Goal: Information Seeking & Learning: Compare options

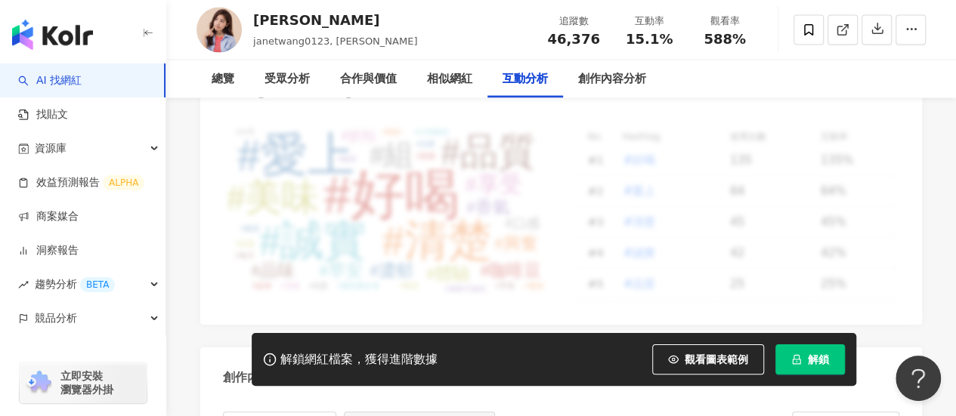
scroll to position [4125, 0]
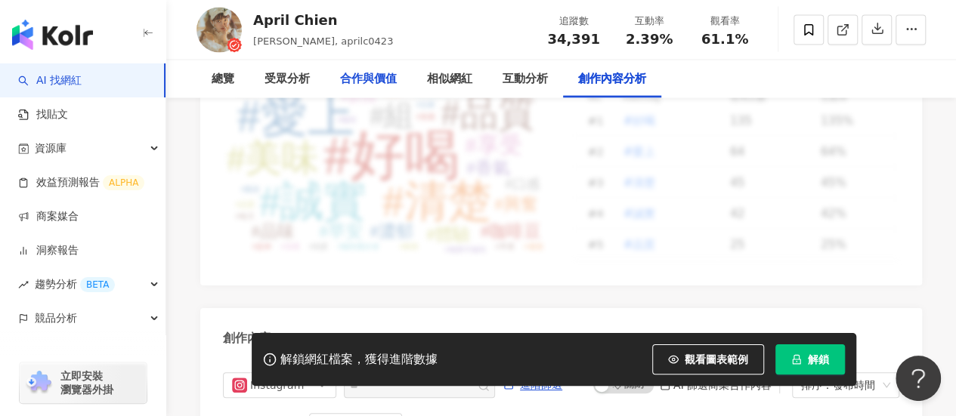
scroll to position [4370, 0]
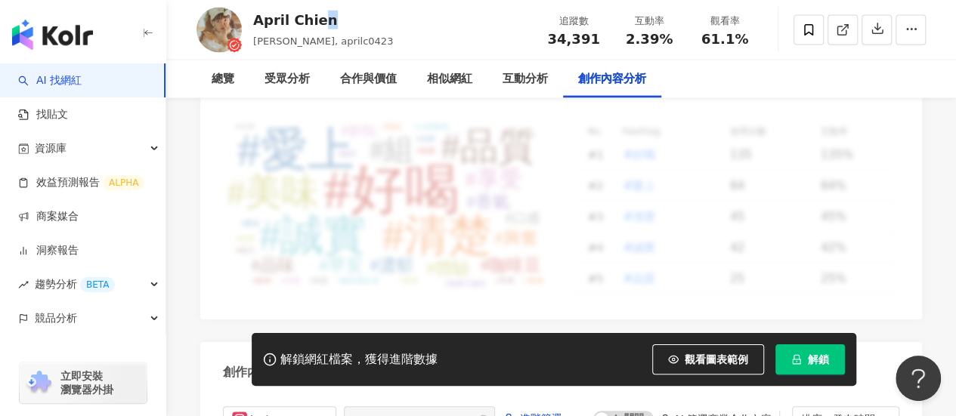
drag, startPoint x: 339, startPoint y: 29, endPoint x: 364, endPoint y: 28, distance: 25.7
click at [359, 28] on div "April Chien 簡玟靖, aprilc0423 追蹤數 34,391 互動率 2.39% 觀看率 61.1%" at bounding box center [561, 30] width 790 height 60
click at [366, 28] on div "April Chien 簡玟靖, aprilc0423 追蹤數 34,391 互動率 2.39% 觀看率 61.1%" at bounding box center [561, 30] width 790 height 60
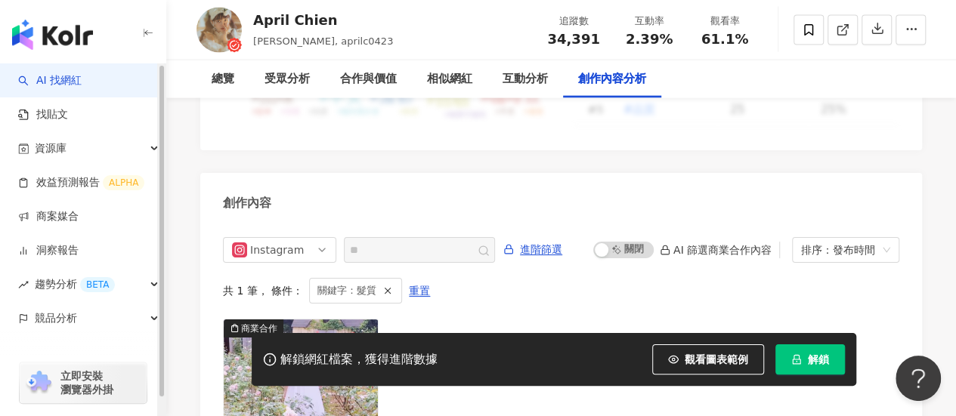
scroll to position [4597, 0]
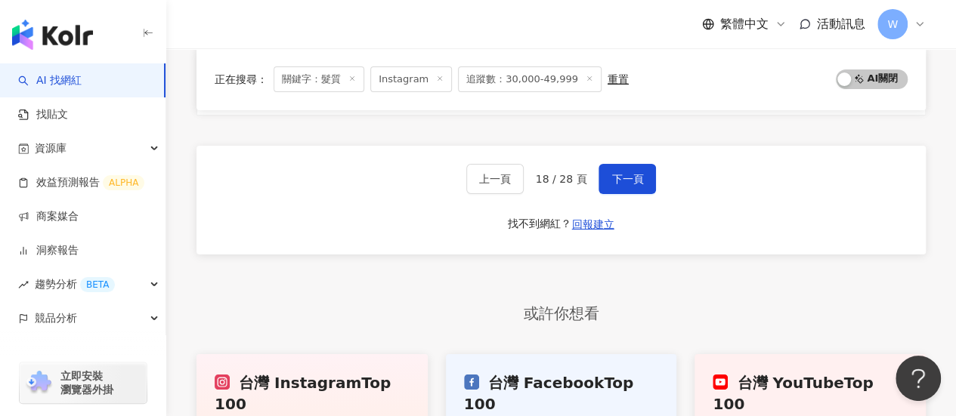
scroll to position [2805, 0]
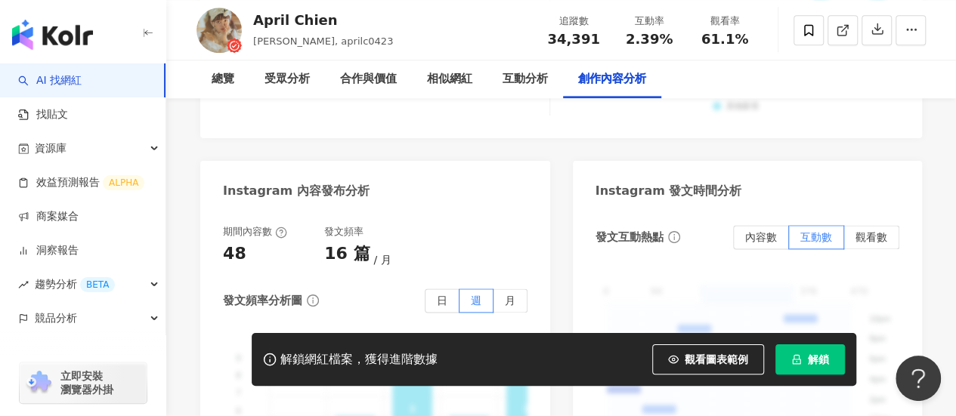
scroll to position [4900, 0]
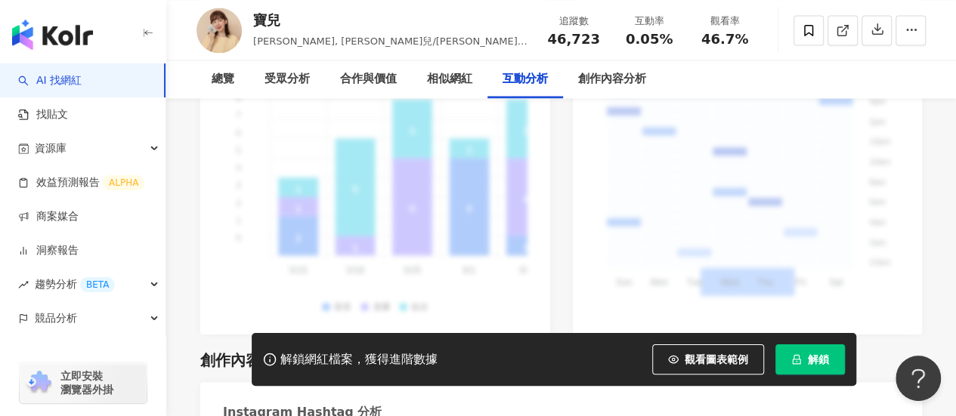
scroll to position [3948, 0]
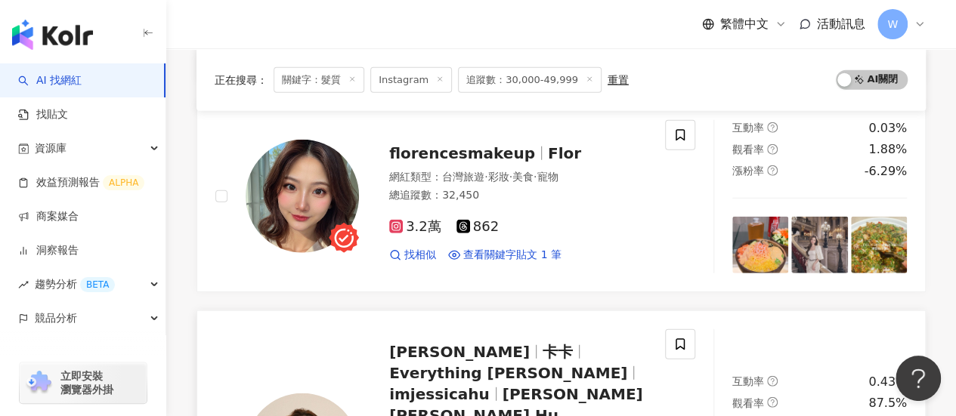
scroll to position [2049, 0]
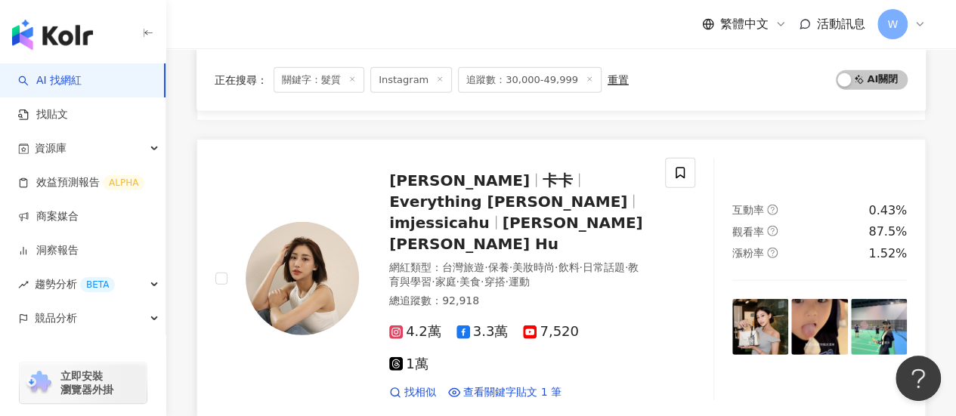
click at [516, 214] on span "胡尹霏 Jessica Hu" at bounding box center [516, 233] width 254 height 39
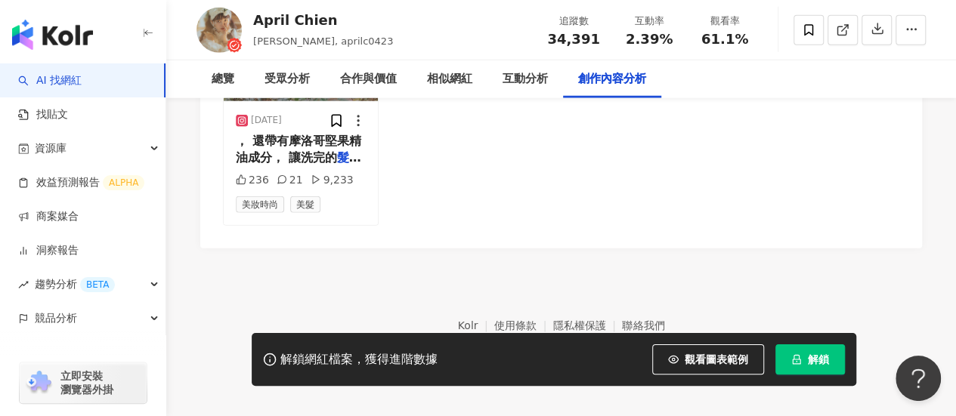
scroll to position [4748, 0]
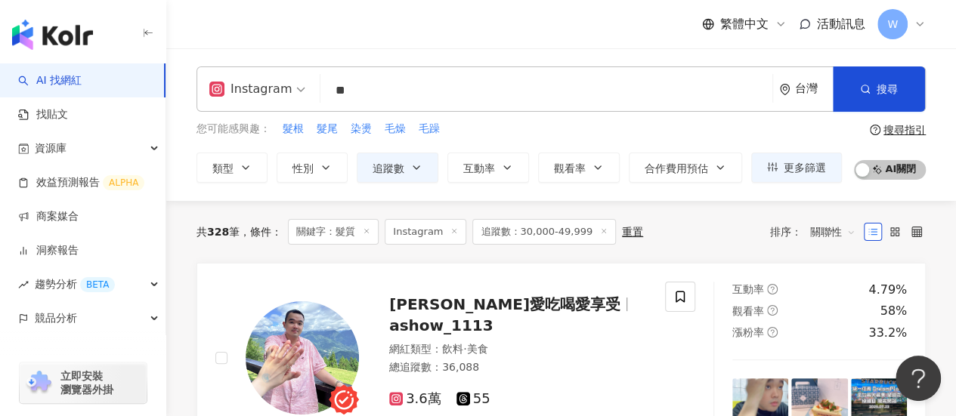
drag, startPoint x: 361, startPoint y: 89, endPoint x: 286, endPoint y: 96, distance: 74.4
click at [286, 96] on div "Instagram ** 台灣 搜尋 b548abe0-75c8-47aa-8969-8e8f3e201a72 0f41b9cd-a425-41df-ac59…" at bounding box center [561, 89] width 729 height 45
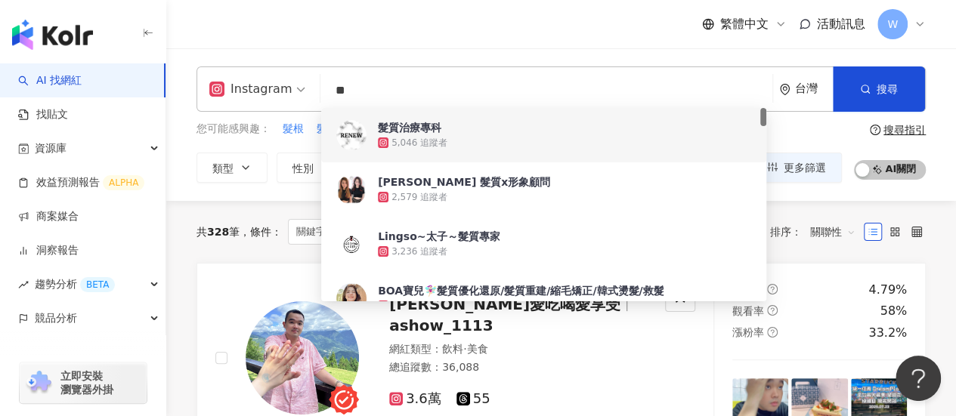
click at [479, 94] on input "**" at bounding box center [547, 90] width 440 height 29
click at [361, 59] on div "Instagram ** 台灣 搜尋 f3ee10f8-089e-4f17-9370-4ed508f93063 1e685236-1020-42ab-b6ab…" at bounding box center [561, 124] width 790 height 153
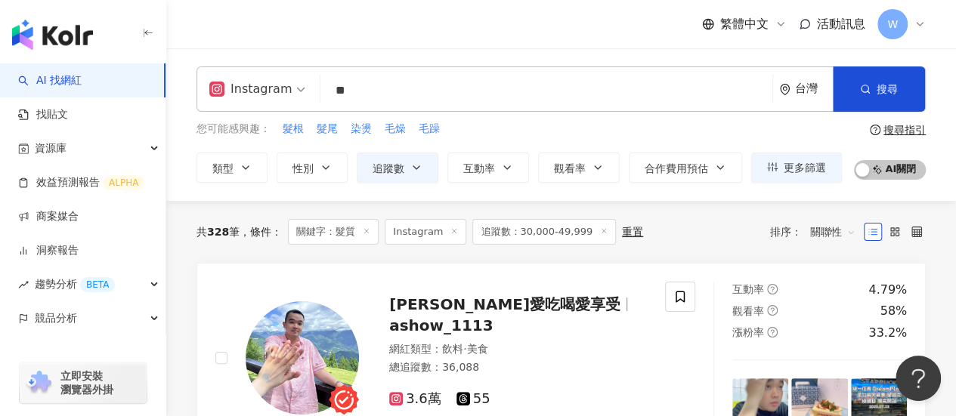
drag, startPoint x: 379, startPoint y: 102, endPoint x: 230, endPoint y: 85, distance: 149.8
click at [230, 85] on div "Instagram ** 台灣 搜尋 f3ee10f8-089e-4f17-9370-4ed508f93063 1e685236-1020-42ab-b6ab…" at bounding box center [561, 89] width 729 height 45
type input "**"
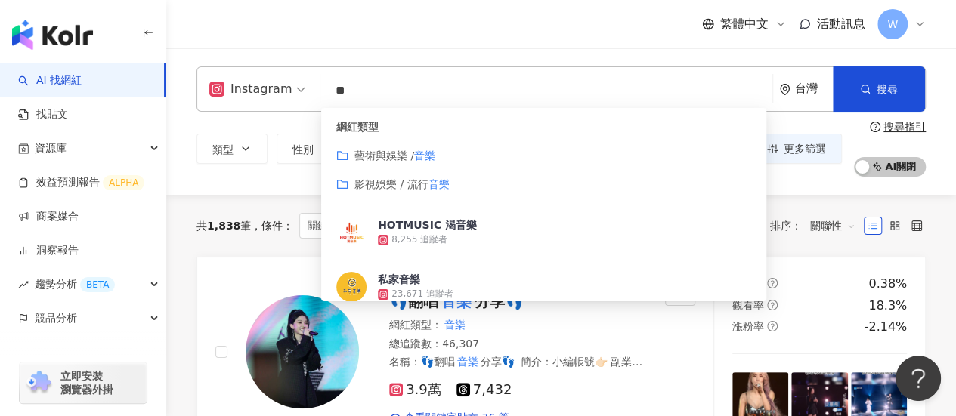
click at [457, 93] on input "**" at bounding box center [547, 90] width 440 height 29
click at [272, 205] on div "共 1,838 筆 條件 ： 關鍵字：音樂 Instagram 追蹤數：30,000-49,999 重置 排序： 關聯性" at bounding box center [561, 226] width 729 height 62
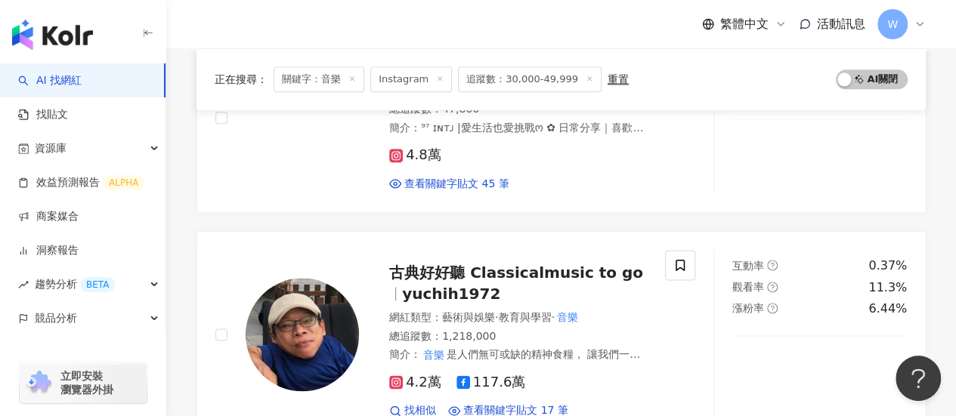
scroll to position [907, 0]
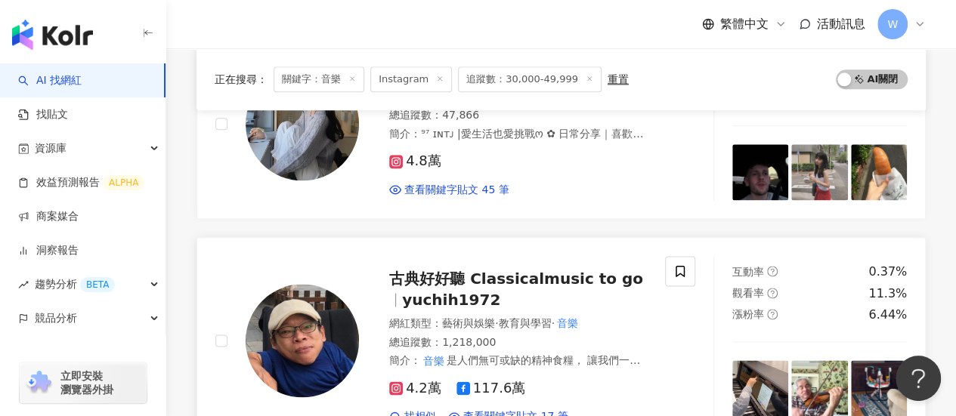
click at [528, 271] on span "古典好好聽 Classicalmusic to go" at bounding box center [516, 279] width 254 height 18
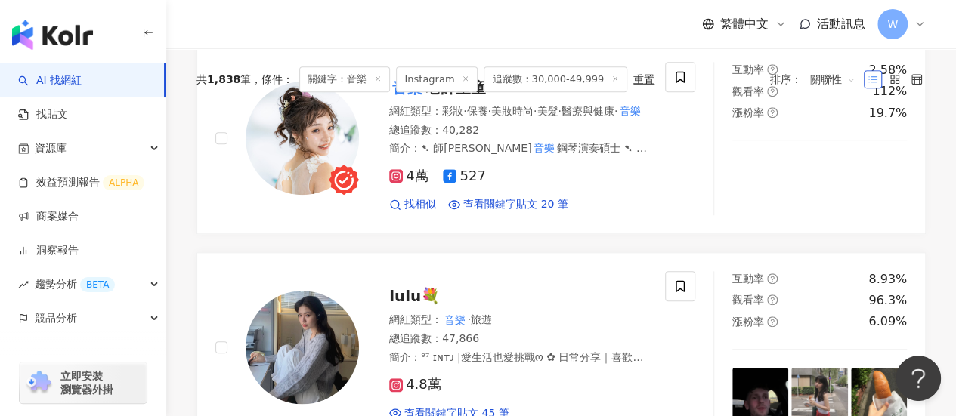
scroll to position [0, 0]
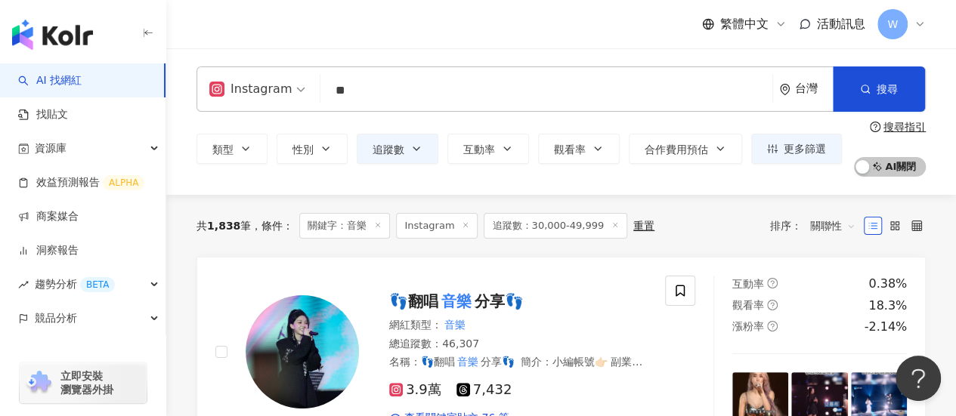
drag, startPoint x: 441, startPoint y: 314, endPoint x: 384, endPoint y: 48, distance: 272.8
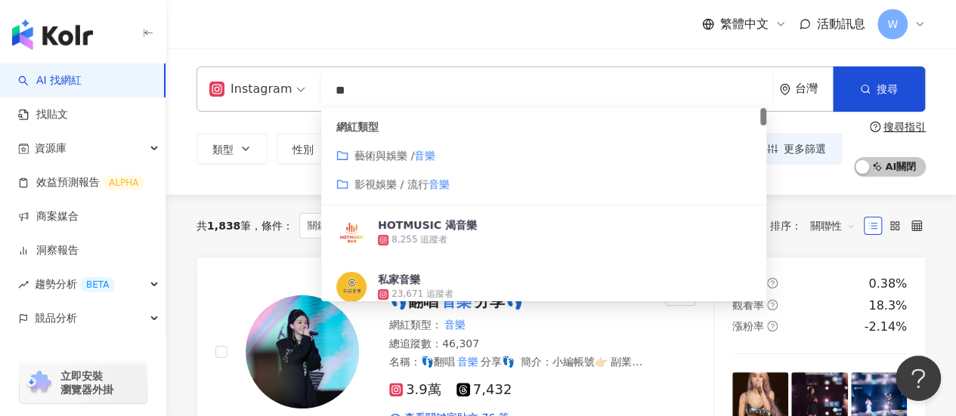
drag, startPoint x: 309, startPoint y: 119, endPoint x: 287, endPoint y: 125, distance: 22.7
click at [285, 125] on div "Instagram ** 台灣 搜尋 customizedTag c9f1b8ef-00aa-4971-a7eb-0f3b9703ce86 網紅類型 藝術與娛…" at bounding box center [561, 122] width 790 height 110
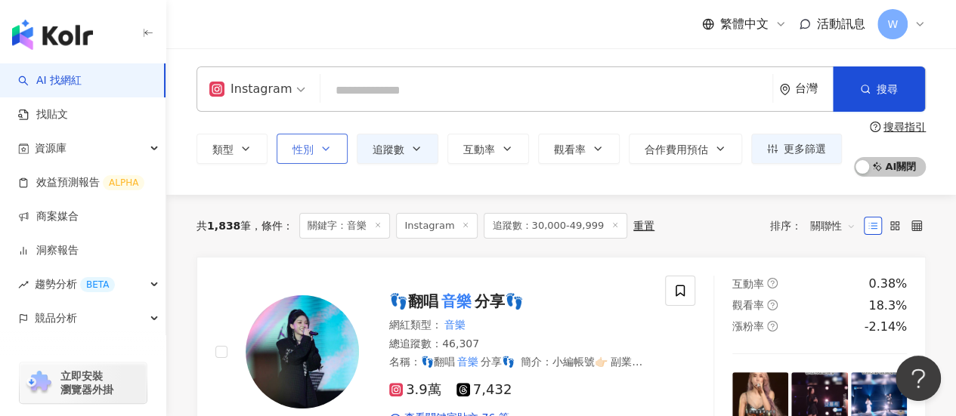
click at [323, 141] on button "性別" at bounding box center [312, 149] width 71 height 30
click at [496, 141] on button "互動率" at bounding box center [488, 149] width 82 height 30
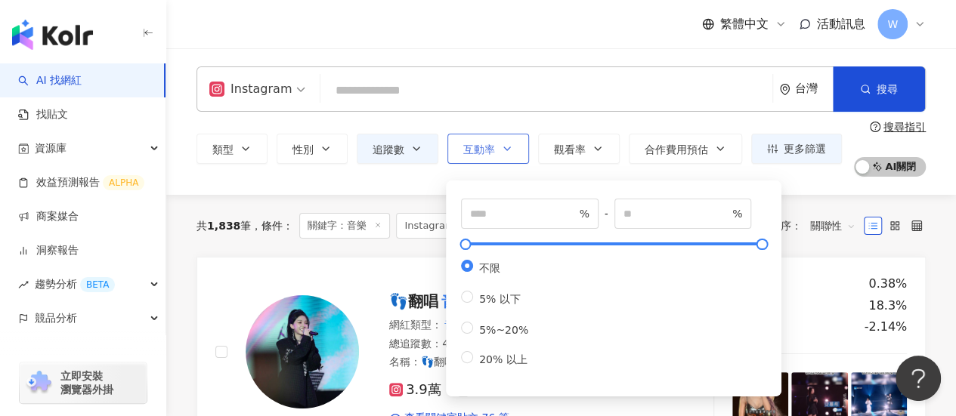
click at [501, 147] on icon "button" at bounding box center [507, 149] width 12 height 12
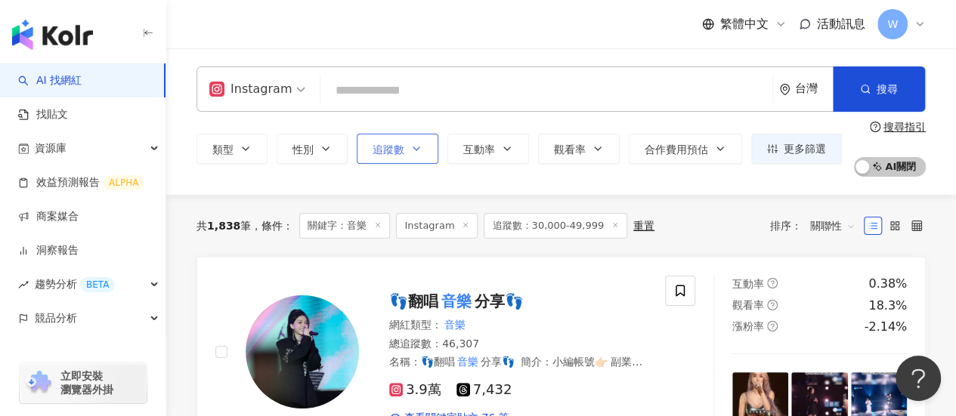
click at [416, 137] on button "追蹤數" at bounding box center [398, 149] width 82 height 30
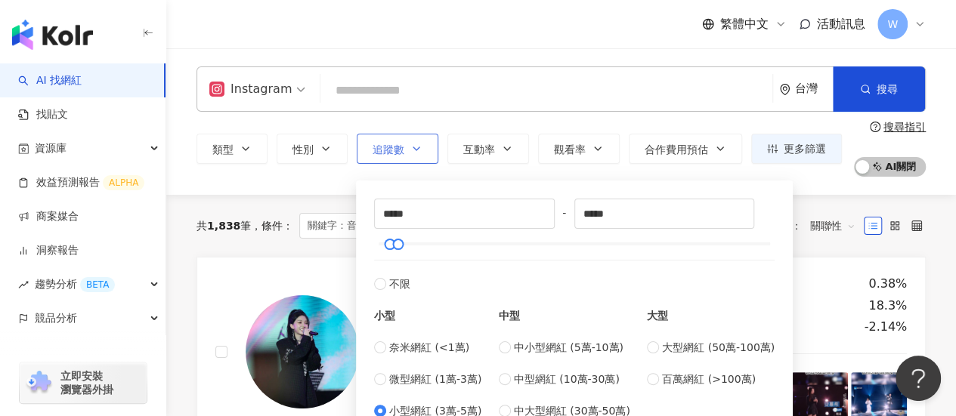
click at [416, 137] on button "追蹤數" at bounding box center [398, 149] width 82 height 30
click at [246, 150] on icon "button" at bounding box center [246, 148] width 6 height 3
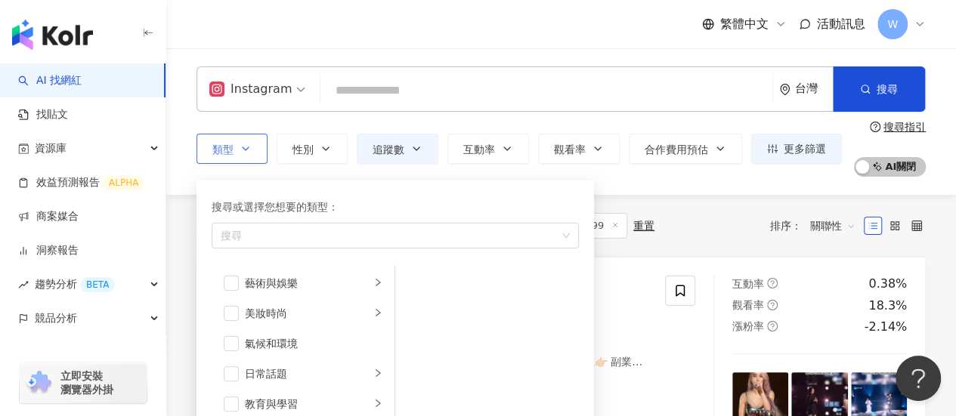
click at [252, 143] on button "類型 搜尋或選擇您想要的類型： 搜尋 藝術與娛樂 美妝時尚 氣候和環境 日常話題 教育與學習 家庭 財經 美食 命理占卜 遊戲 法政社會 生活風格 影視娛樂 …" at bounding box center [232, 149] width 71 height 30
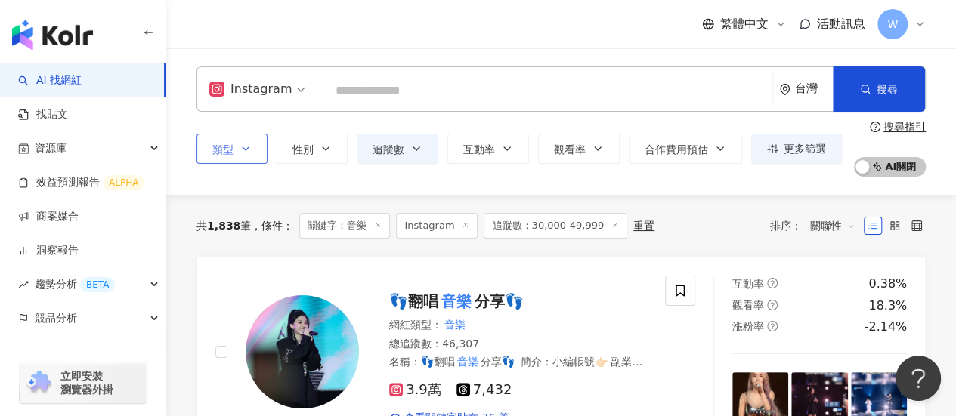
click at [252, 143] on button "類型 搜尋或選擇您想要的類型： 搜尋 藝術與娛樂 美妝時尚 氣候和環境 日常話題 教育與學習 家庭 財經 美食 命理占卜 遊戲 法政社會 生活風格 影視娛樂 …" at bounding box center [232, 149] width 71 height 30
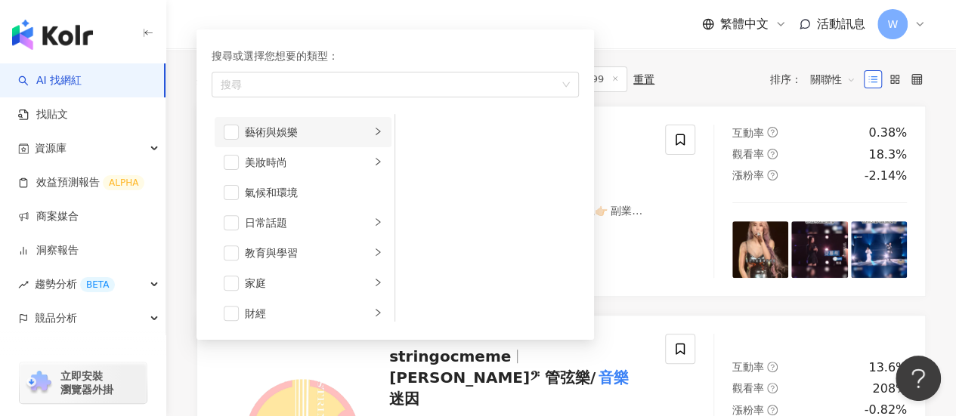
scroll to position [76, 0]
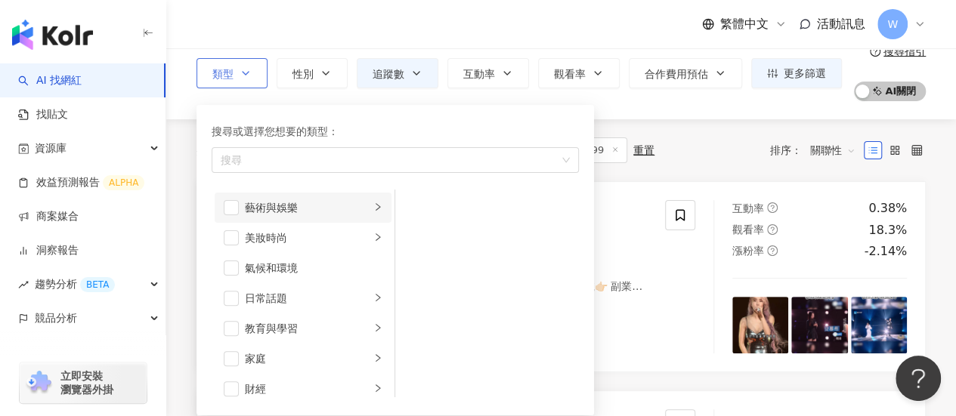
click at [240, 208] on li "藝術與娛樂" at bounding box center [303, 208] width 177 height 30
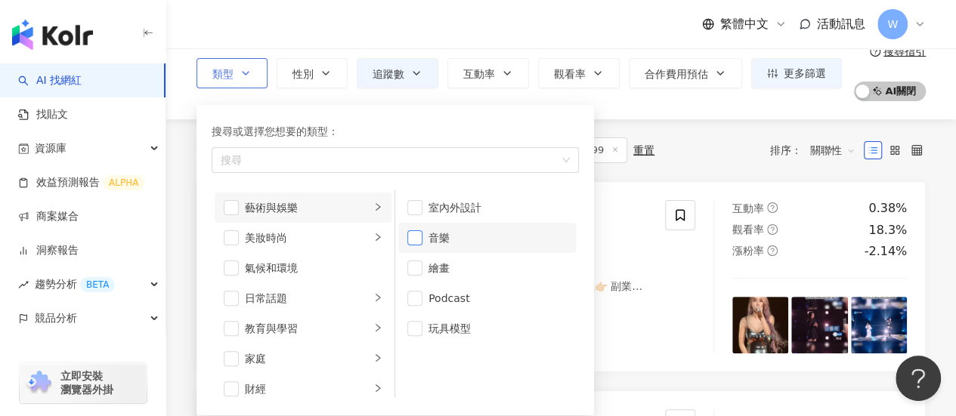
click at [410, 235] on span "button" at bounding box center [414, 238] width 15 height 15
click at [450, 292] on div "Podcast" at bounding box center [498, 298] width 138 height 17
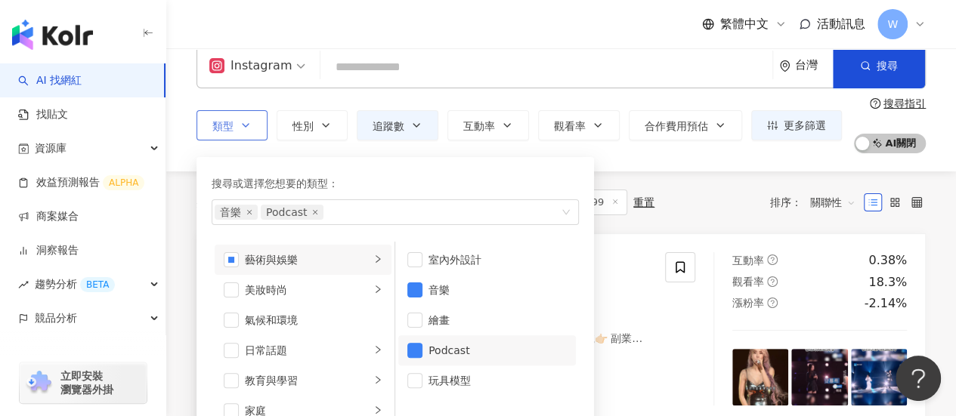
scroll to position [0, 0]
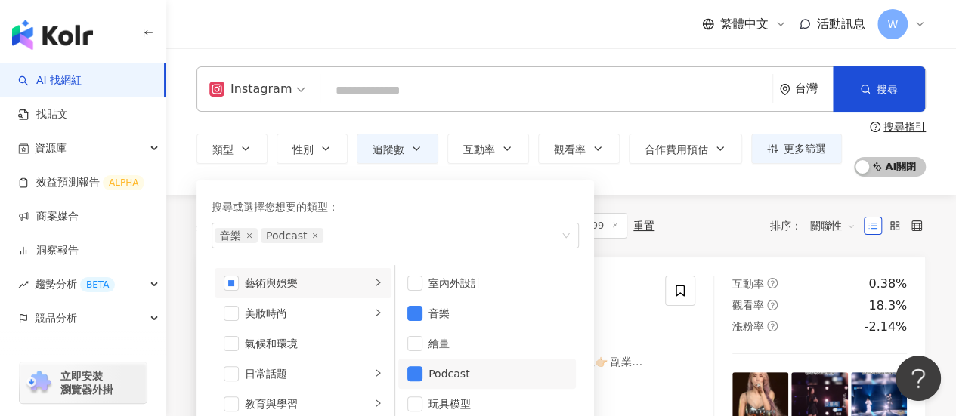
click at [435, 98] on input "search" at bounding box center [547, 90] width 440 height 29
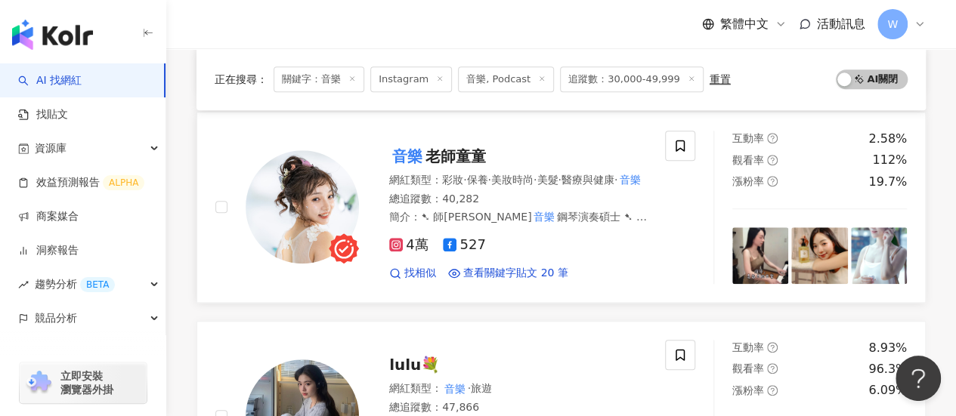
scroll to position [529, 0]
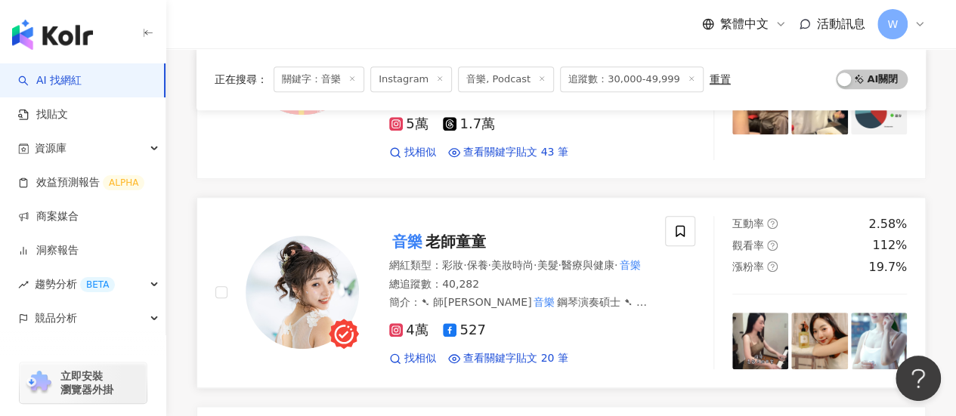
click at [467, 233] on span "老師童童" at bounding box center [456, 242] width 60 height 18
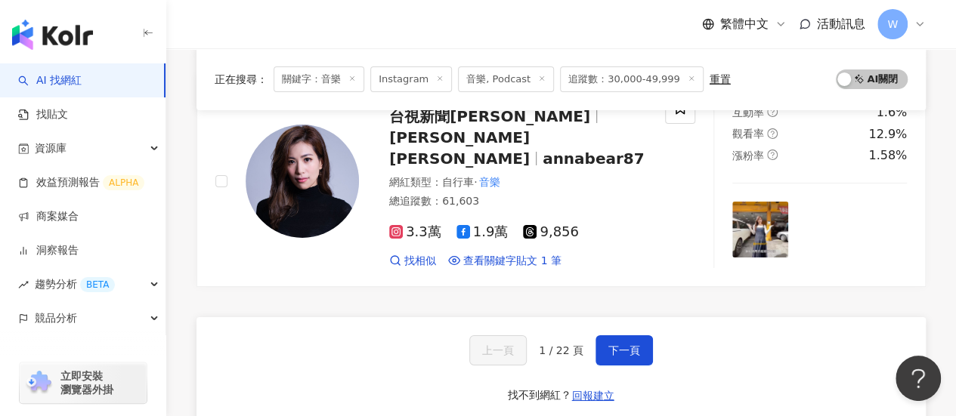
scroll to position [2646, 0]
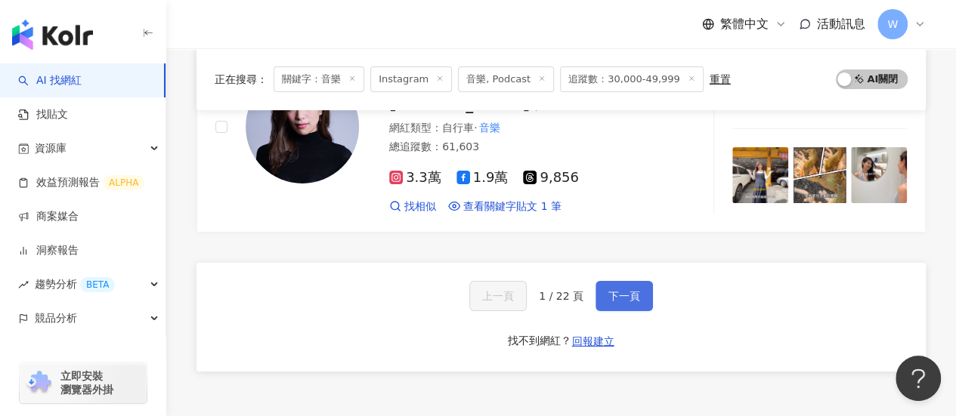
click at [608, 290] on span "下一頁" at bounding box center [624, 296] width 32 height 12
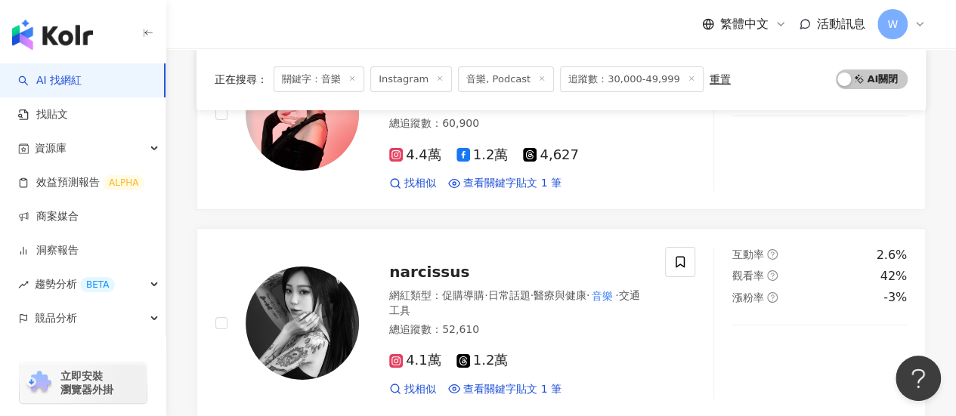
scroll to position [2773, 0]
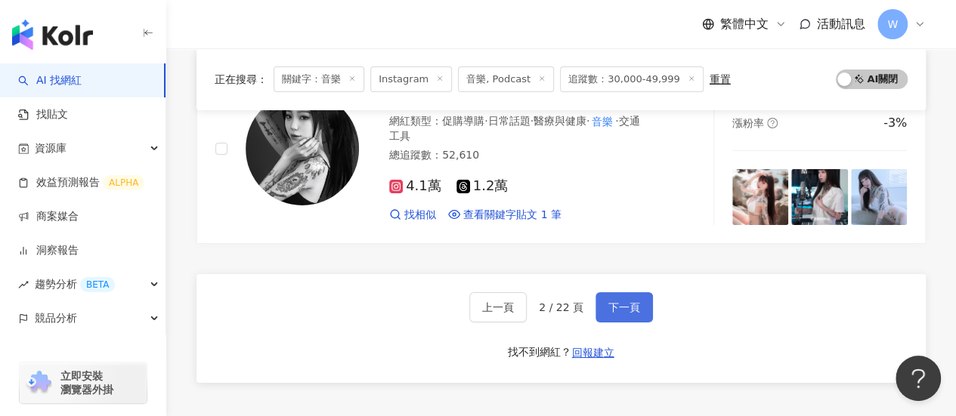
click at [629, 293] on button "下一頁" at bounding box center [624, 308] width 57 height 30
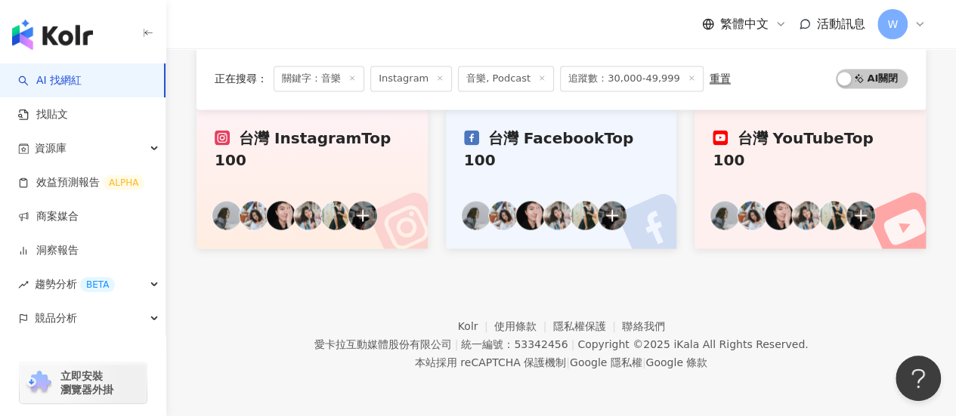
scroll to position [1036, 0]
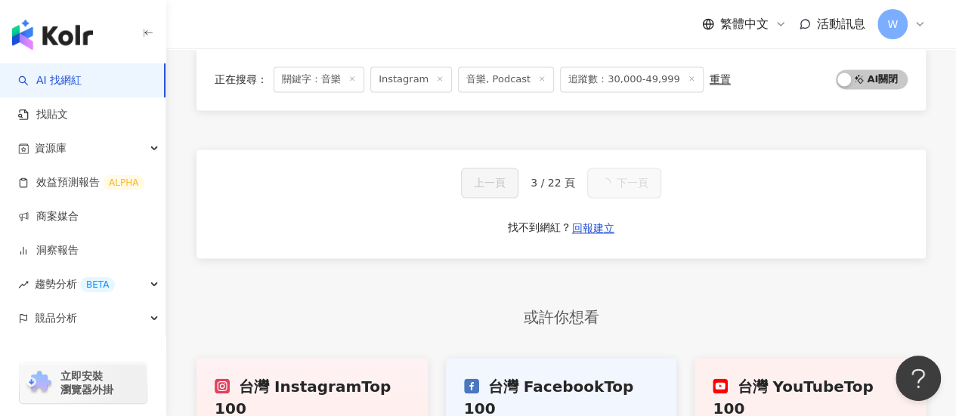
click at [627, 79] on span "追蹤數：30,000-49,999" at bounding box center [632, 80] width 144 height 26
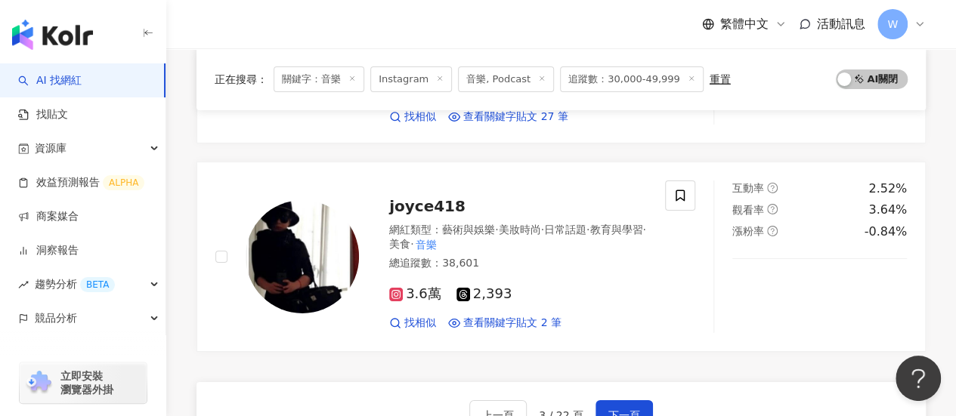
scroll to position [2646, 0]
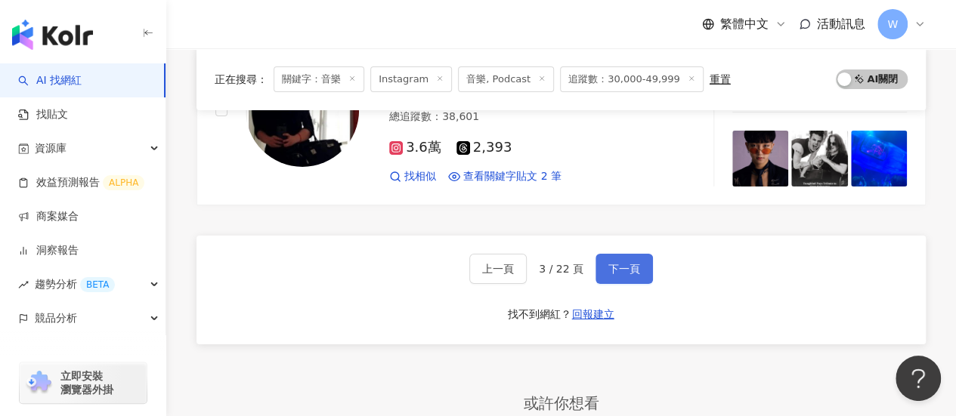
click at [617, 254] on button "下一頁" at bounding box center [624, 269] width 57 height 30
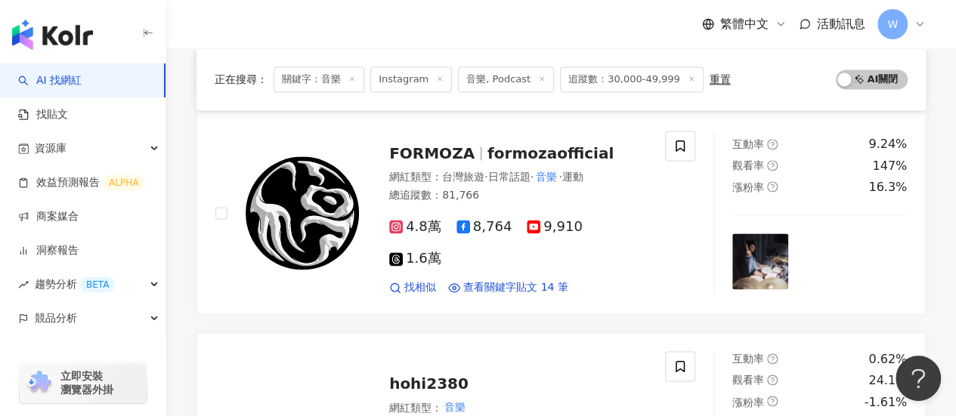
scroll to position [2720, 0]
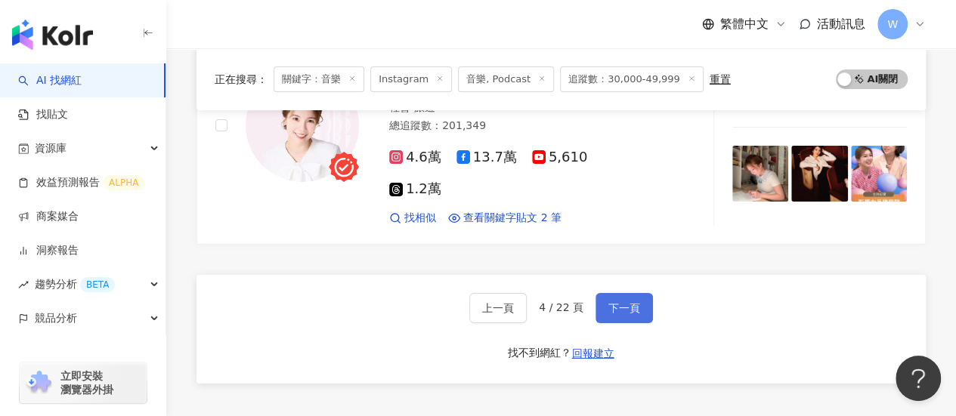
click at [619, 302] on span "下一頁" at bounding box center [624, 308] width 32 height 12
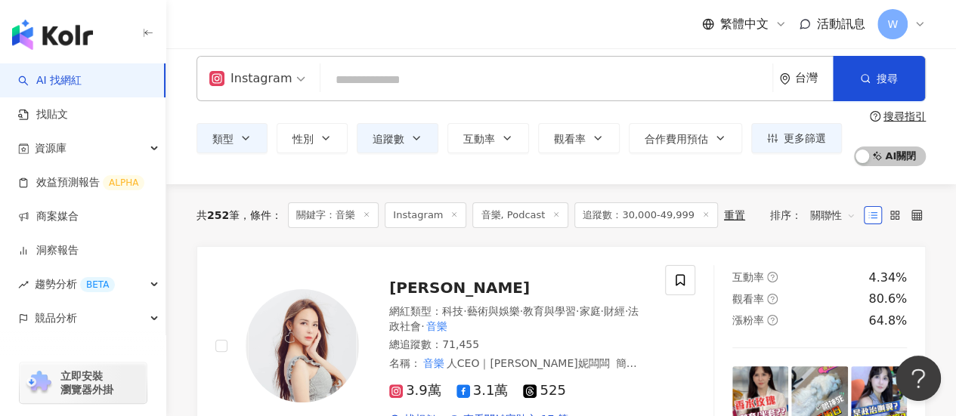
scroll to position [0, 0]
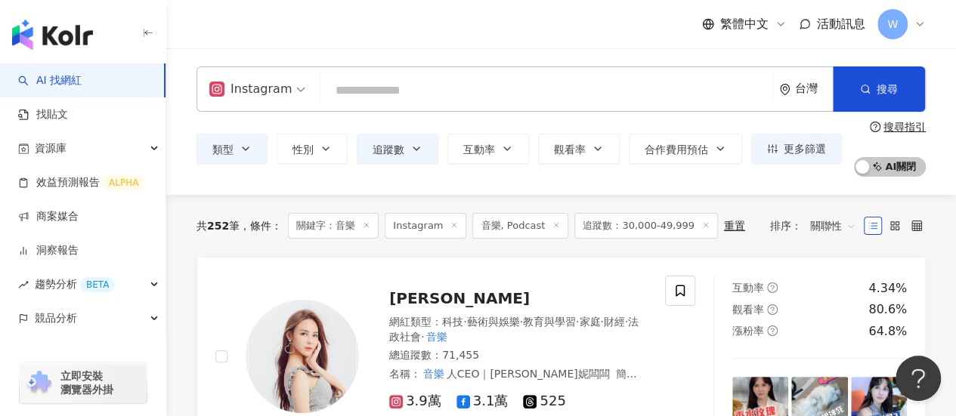
click at [401, 93] on input "search" at bounding box center [547, 90] width 440 height 29
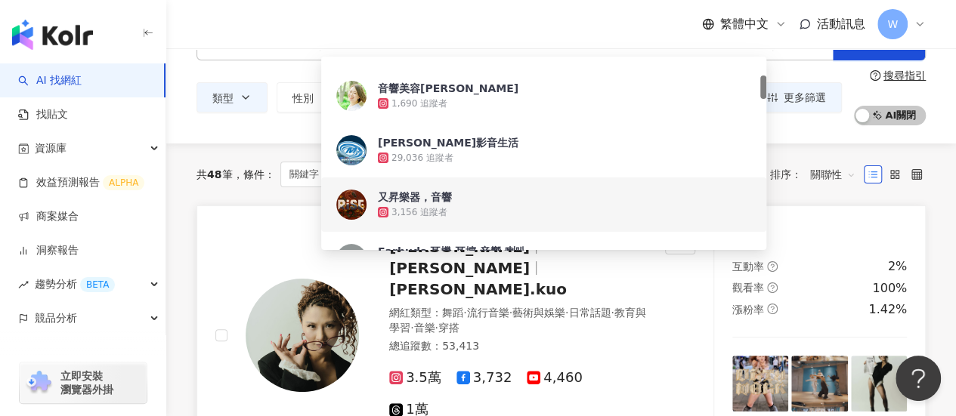
scroll to position [76, 0]
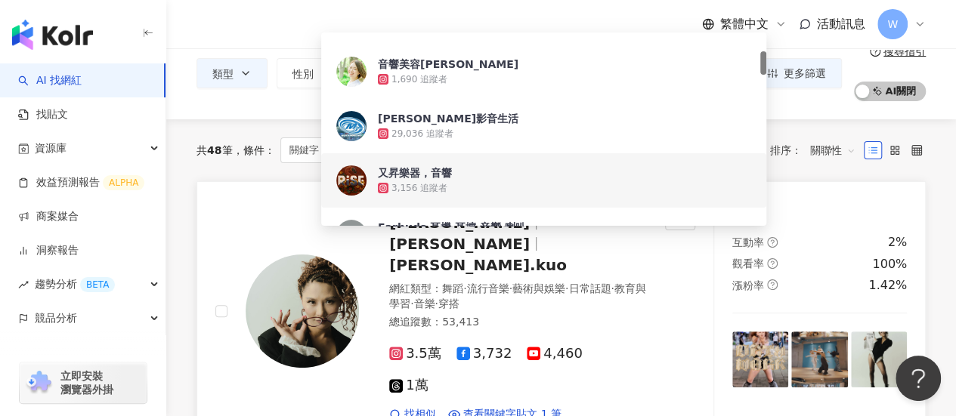
click at [652, 367] on link "郭金針JIN 郭靜蓁 jin.kuo 網紅類型 ： 舞蹈 · 流行音樂 · 藝術與娛樂 · 日常話題 · 教育與學習 · 音樂 · 穿搭 總追蹤數 ： 53,…" at bounding box center [561, 310] width 729 height 259
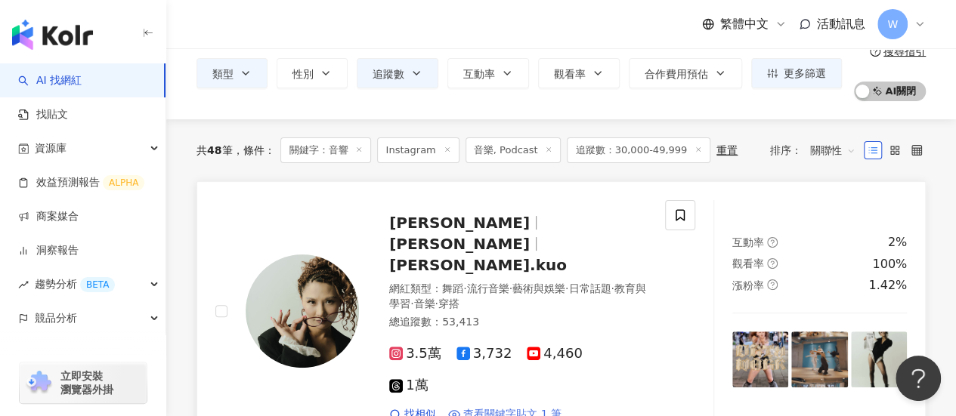
click at [507, 407] on span "查看關鍵字貼文 1 筆" at bounding box center [512, 414] width 98 height 15
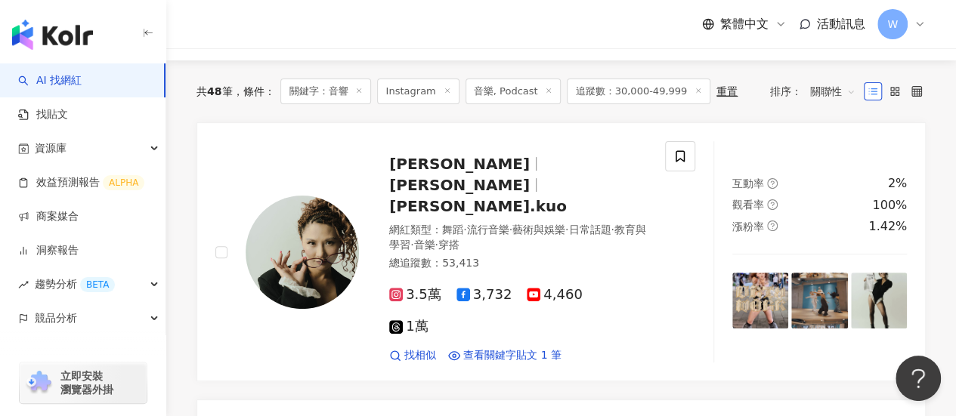
scroll to position [0, 0]
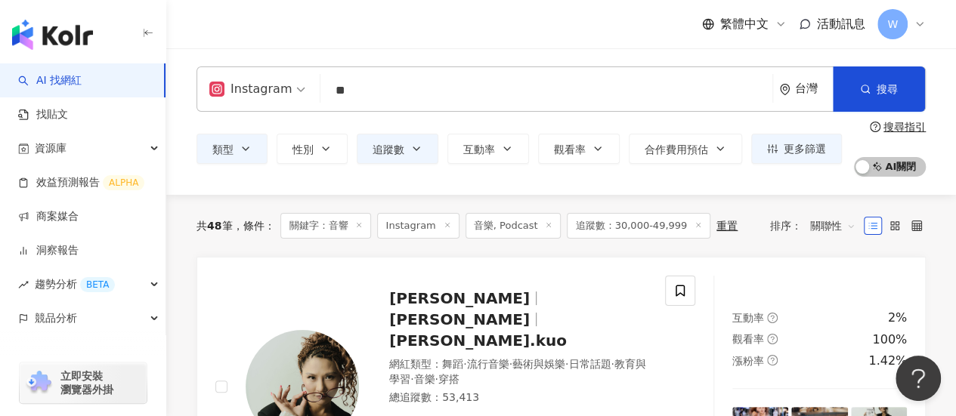
click at [282, 88] on div "Instagram" at bounding box center [250, 89] width 82 height 24
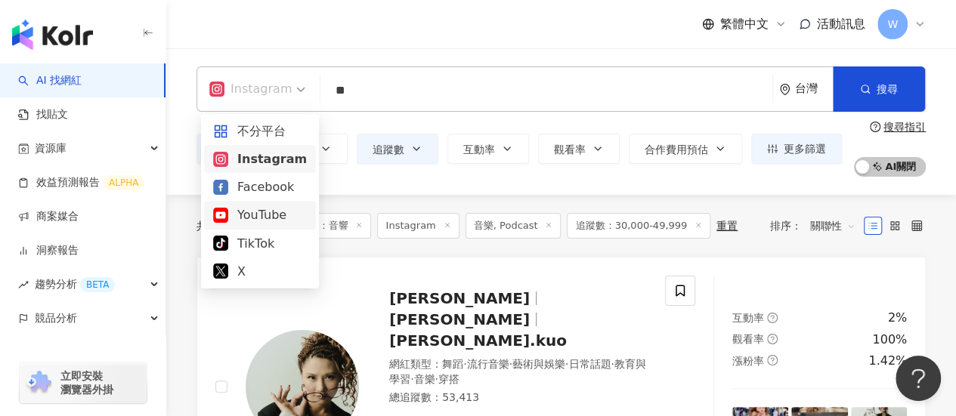
click at [290, 206] on div "YouTube" at bounding box center [260, 215] width 94 height 19
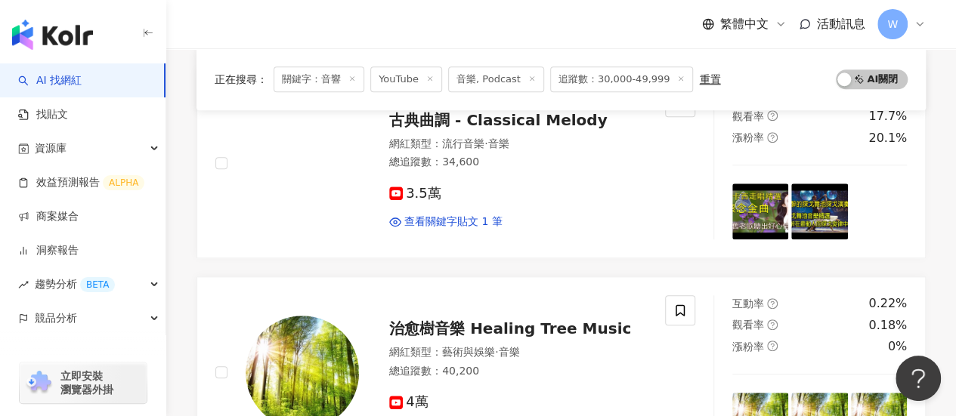
scroll to position [168, 0]
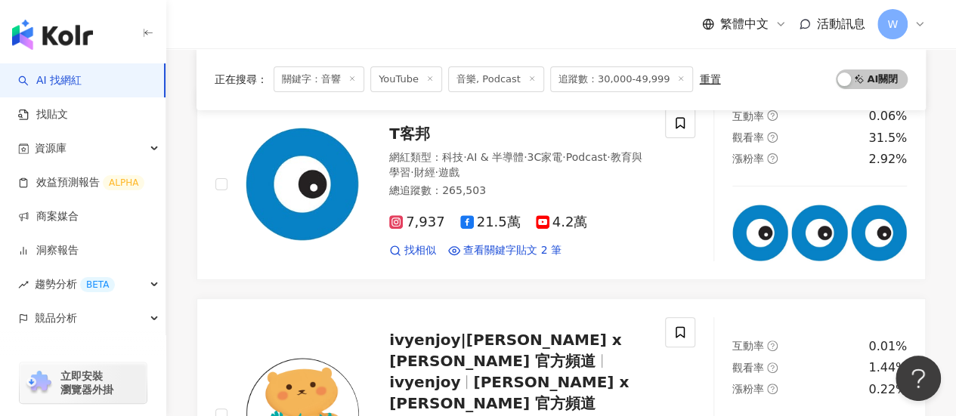
drag, startPoint x: 608, startPoint y: 134, endPoint x: 600, endPoint y: 54, distance: 79.7
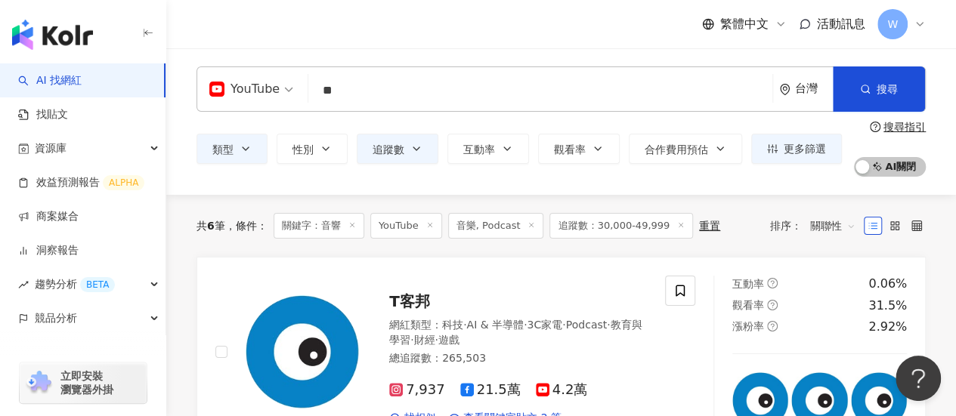
drag, startPoint x: 405, startPoint y: 83, endPoint x: 243, endPoint y: 63, distance: 163.8
click at [243, 63] on div "YouTube ** 台灣 搜尋 7d13e1fb-2e1c-4ca9-af44-3111cc251655 70550e84-2f55-4751-a524-1…" at bounding box center [561, 121] width 790 height 147
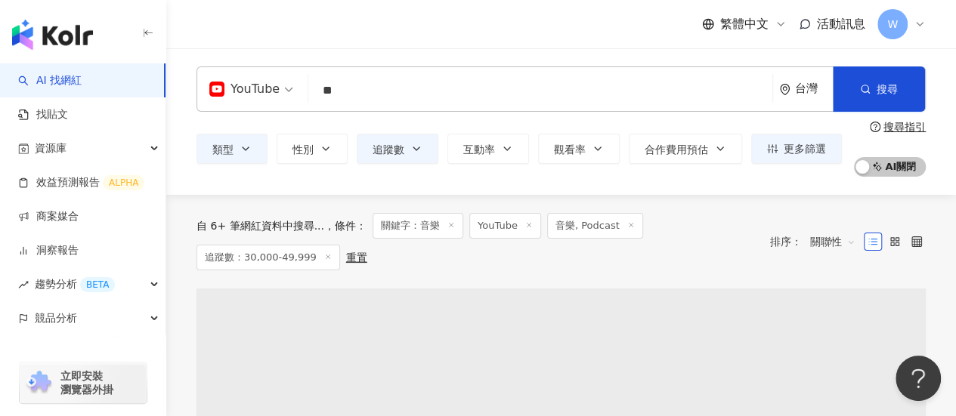
scroll to position [2, 0]
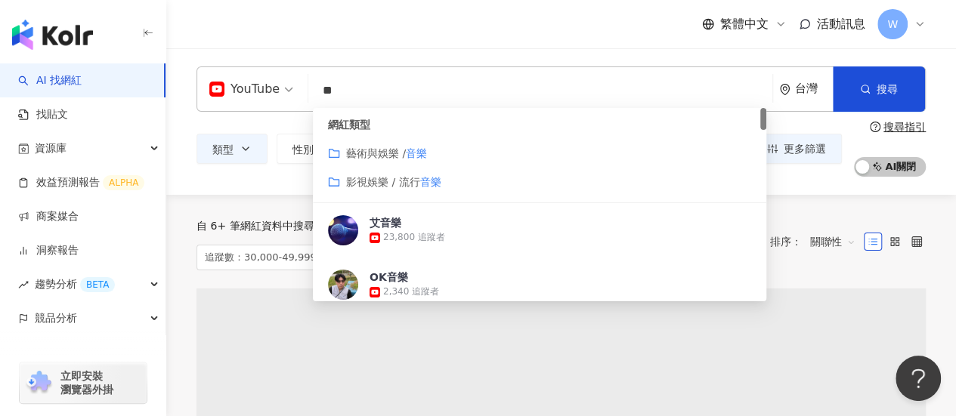
type input "**"
click at [584, 45] on div "繁體中文 活動訊息 W" at bounding box center [561, 24] width 729 height 48
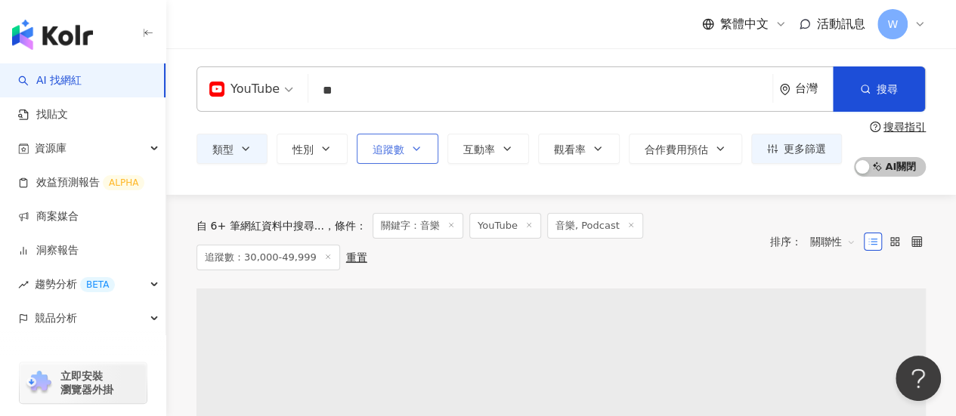
click at [402, 149] on span "追蹤數" at bounding box center [389, 150] width 32 height 12
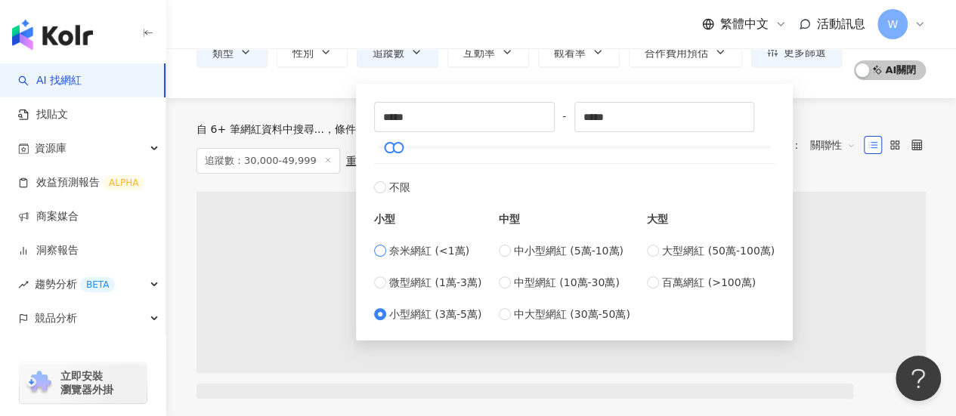
scroll to position [119, 0]
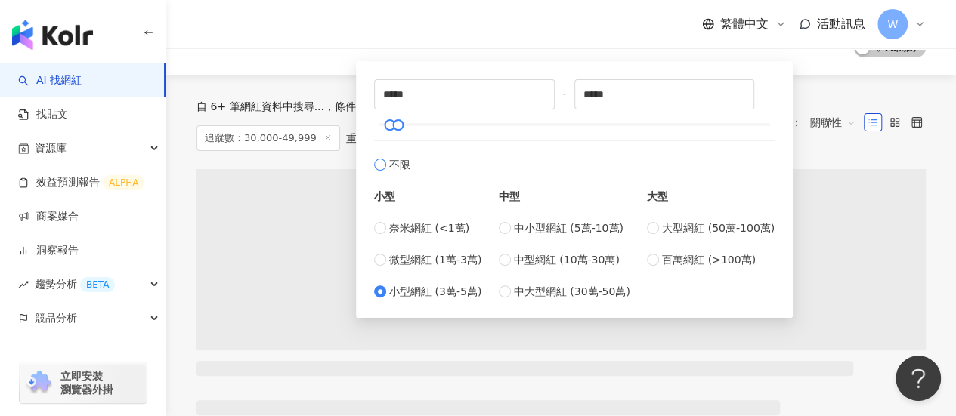
click at [395, 159] on span "不限" at bounding box center [399, 164] width 21 height 17
type input "*"
type input "*******"
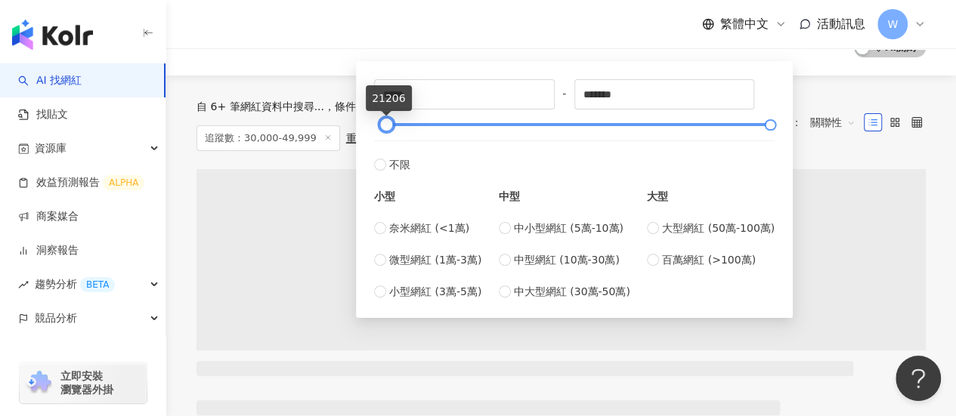
type input "*****"
drag, startPoint x: 379, startPoint y: 122, endPoint x: 389, endPoint y: 132, distance: 13.4
click at [389, 129] on div at bounding box center [387, 125] width 8 height 8
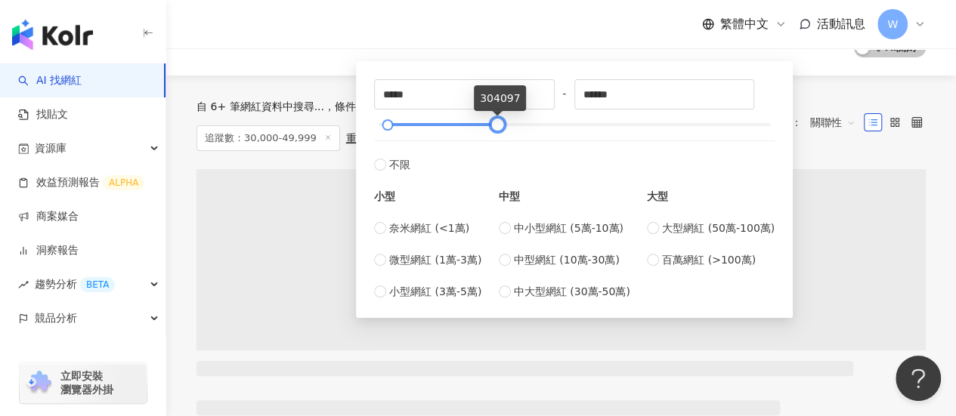
type input "******"
drag, startPoint x: 767, startPoint y: 121, endPoint x: 490, endPoint y: 122, distance: 277.4
click at [490, 122] on div at bounding box center [493, 125] width 8 height 8
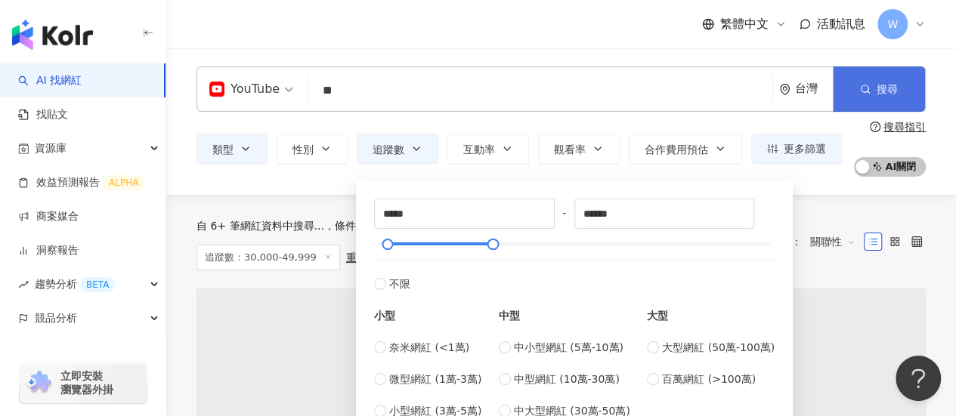
click at [875, 98] on button "搜尋" at bounding box center [879, 89] width 92 height 45
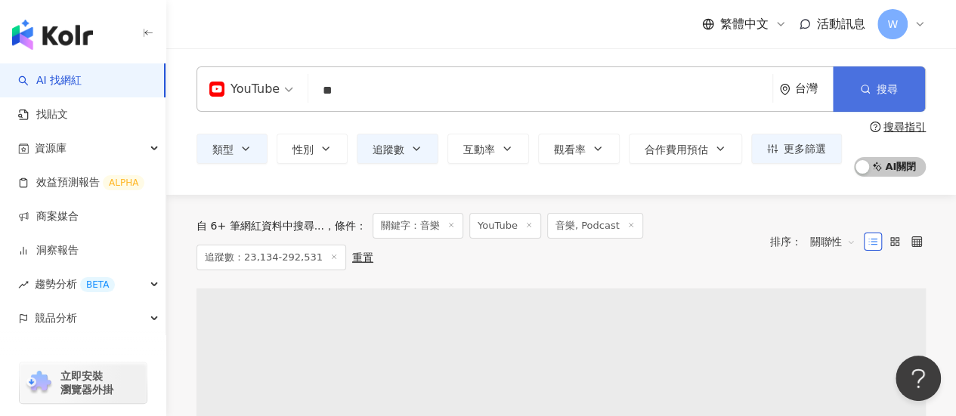
click at [875, 98] on button "搜尋" at bounding box center [879, 89] width 92 height 45
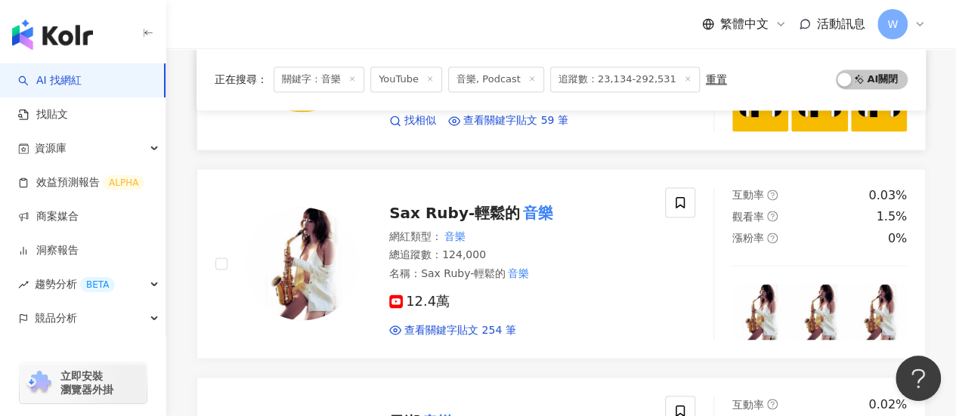
scroll to position [983, 0]
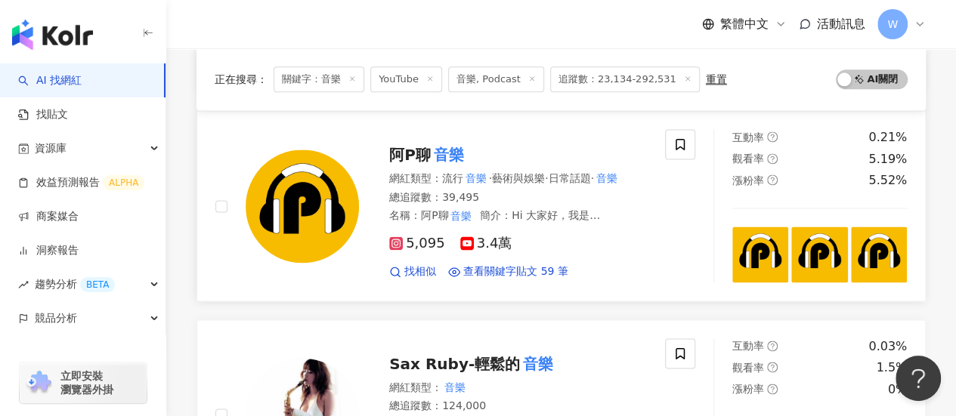
click at [423, 132] on div "阿P聊 音樂 網紅類型 ： 流行 音樂 · 藝術與娛樂 · 日常話題 · 音樂 總追蹤數 ： 39,495 名稱 ： 阿P聊 音樂 簡介 ： Hi 大家好，我…" at bounding box center [503, 205] width 288 height 147
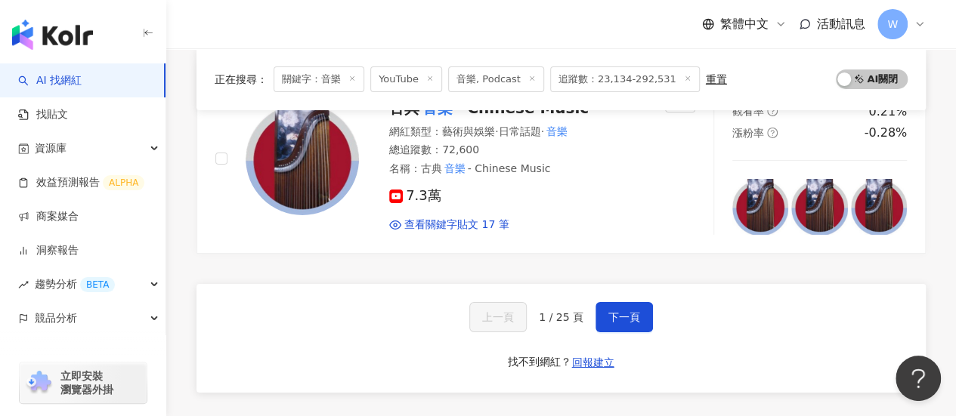
scroll to position [2646, 0]
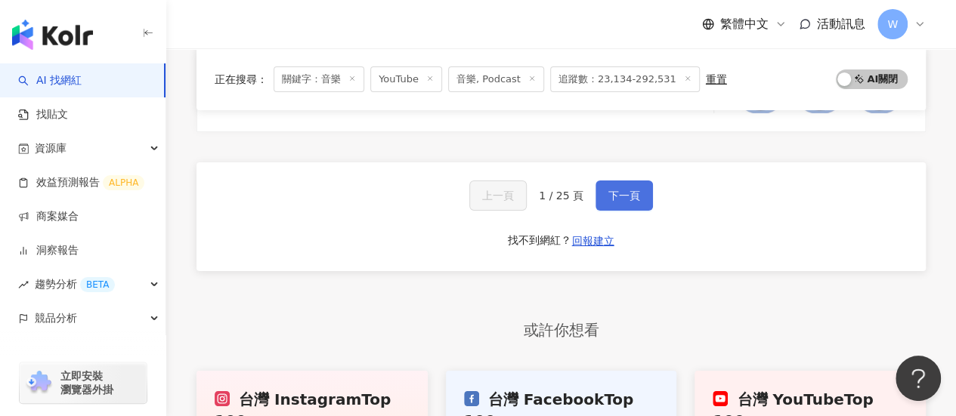
click at [611, 203] on button "下一頁" at bounding box center [624, 196] width 57 height 30
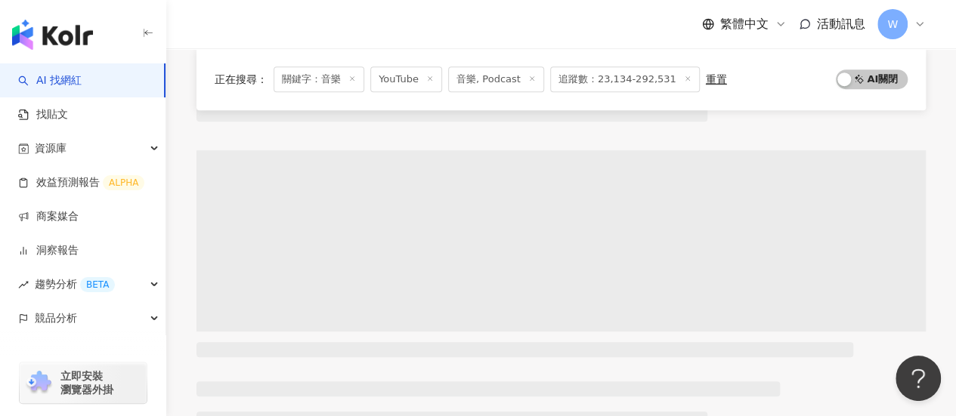
scroll to position [274, 0]
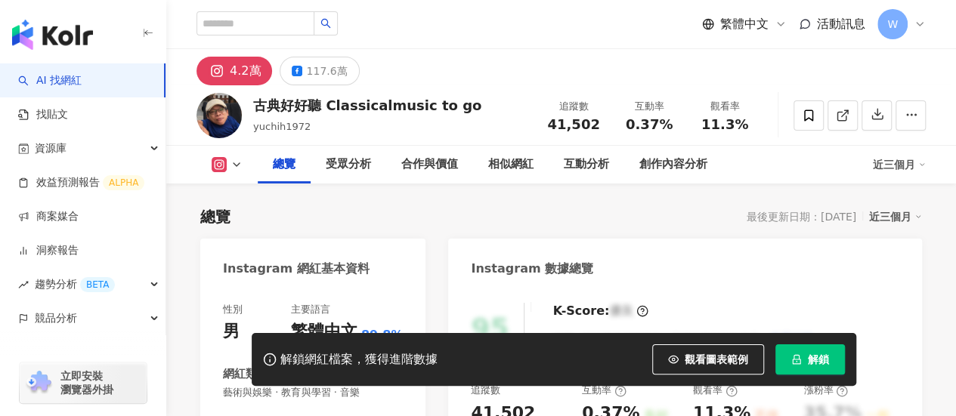
scroll to position [302, 0]
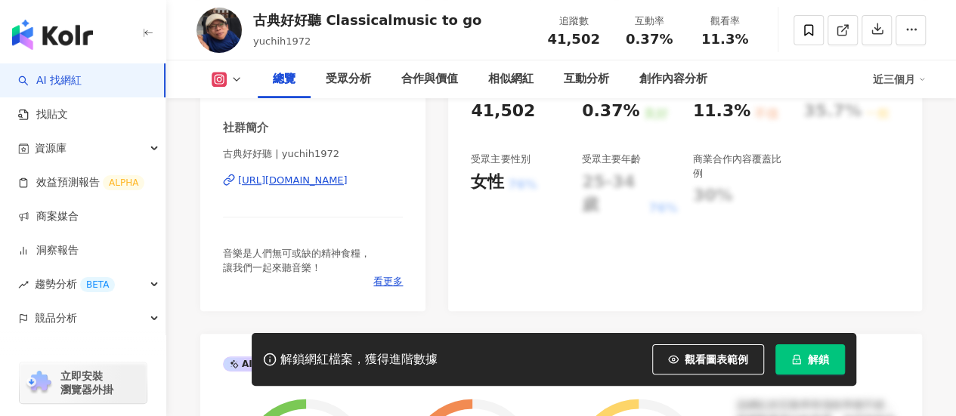
click at [346, 184] on div "[URL][DOMAIN_NAME]" at bounding box center [293, 181] width 110 height 14
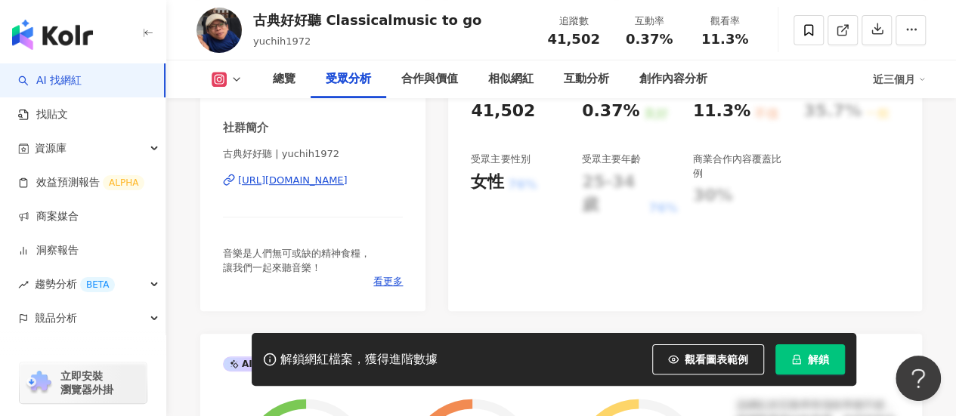
scroll to position [1361, 0]
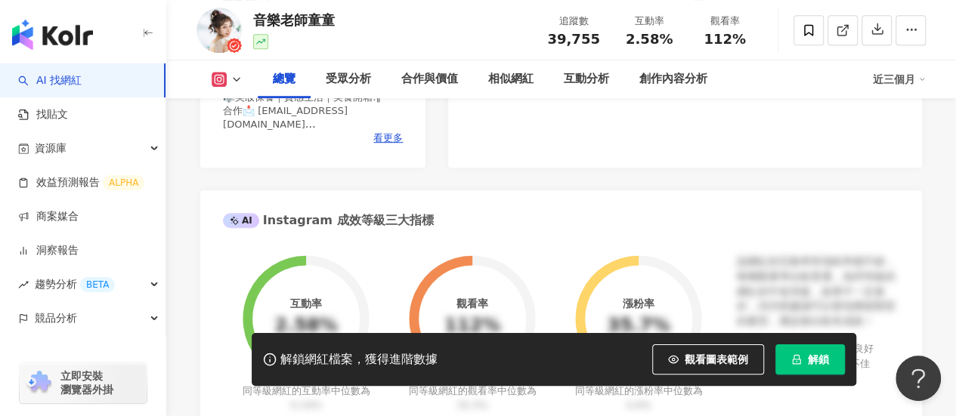
scroll to position [378, 0]
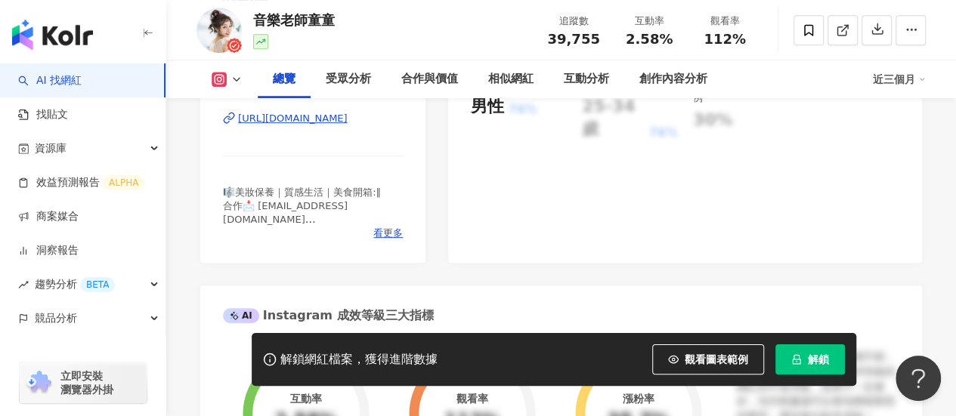
click at [348, 119] on div "https://www.instagram.com/situz123/" at bounding box center [293, 119] width 110 height 14
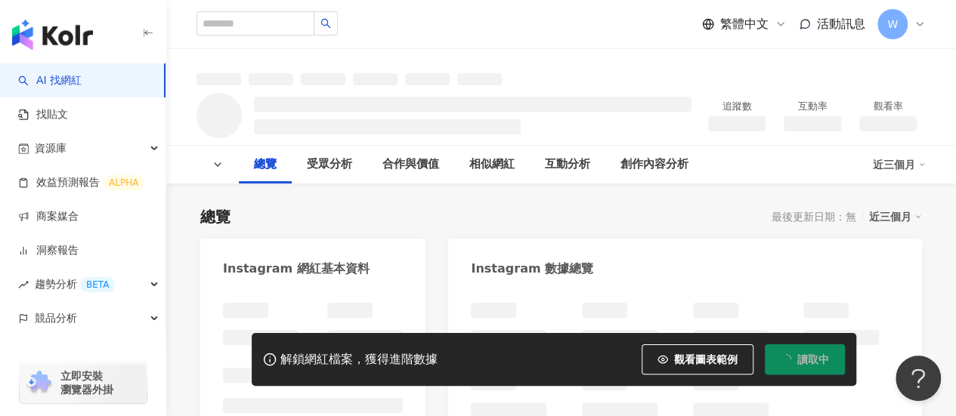
scroll to position [76, 0]
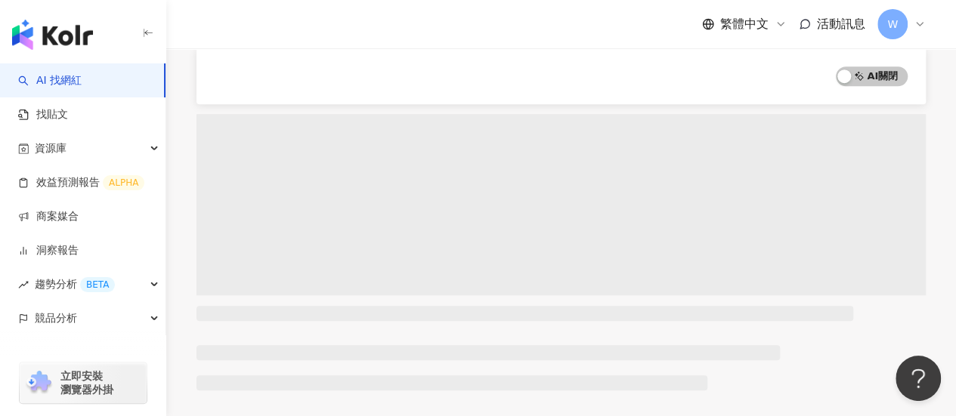
scroll to position [449, 0]
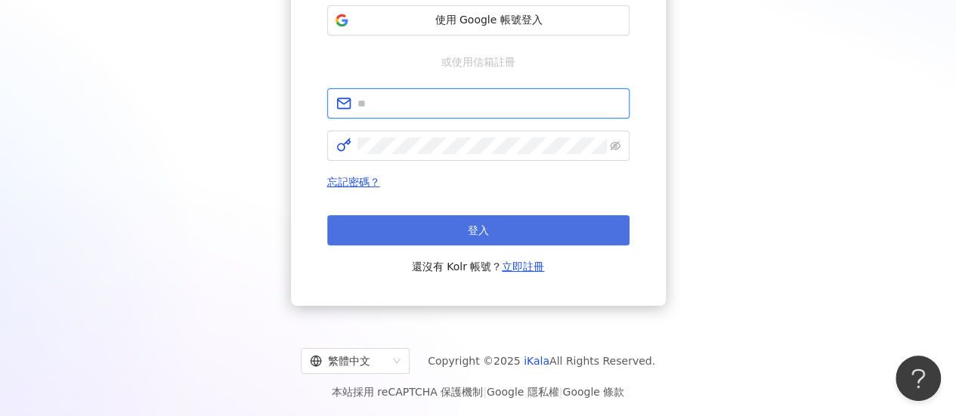
type input "**********"
click at [460, 235] on button "登入" at bounding box center [478, 230] width 302 height 30
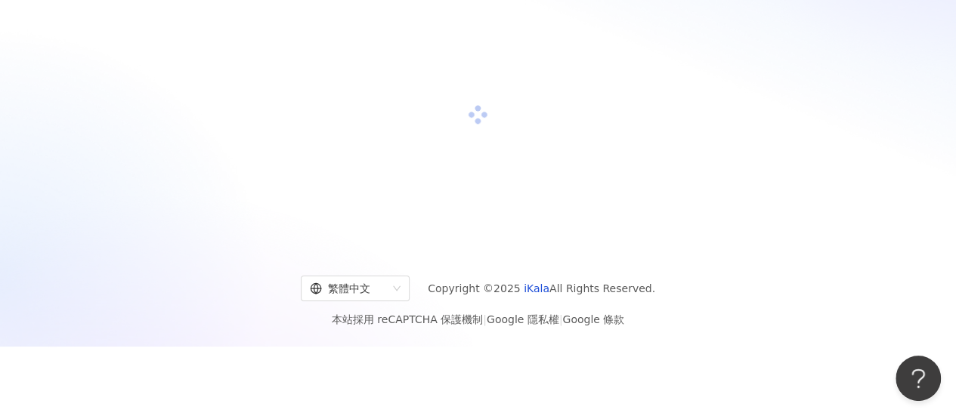
scroll to position [227, 0]
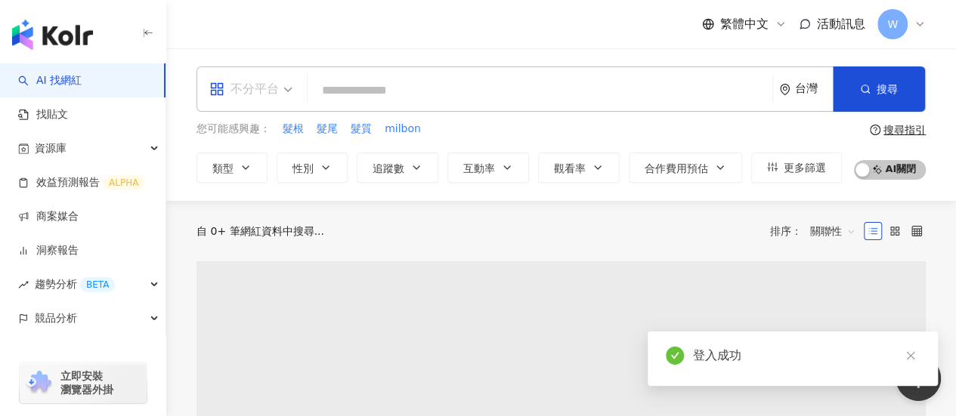
click at [280, 85] on span "不分平台" at bounding box center [250, 89] width 83 height 24
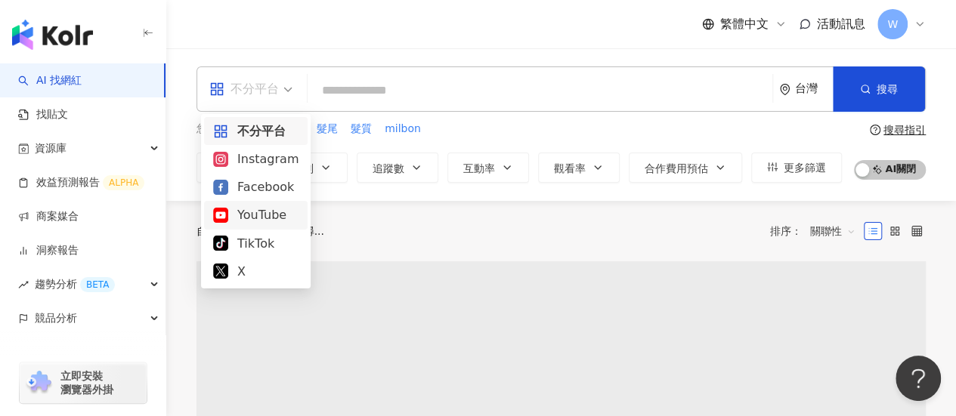
click at [269, 210] on div "YouTube" at bounding box center [255, 215] width 85 height 19
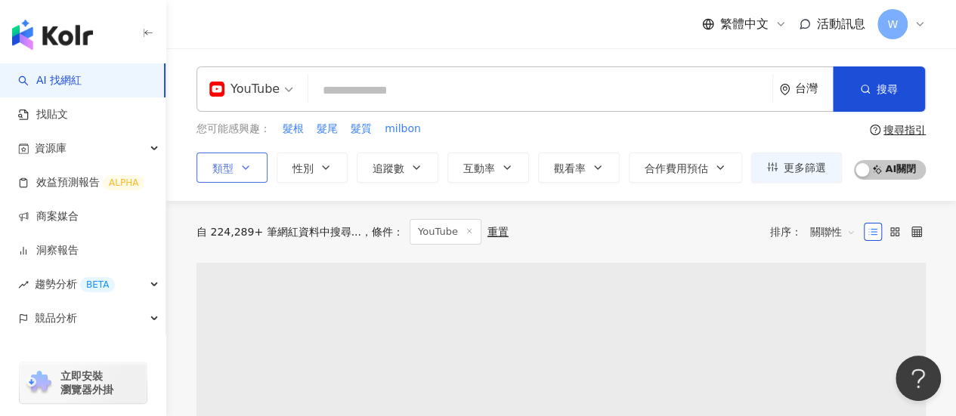
click at [238, 166] on button "類型" at bounding box center [232, 168] width 71 height 30
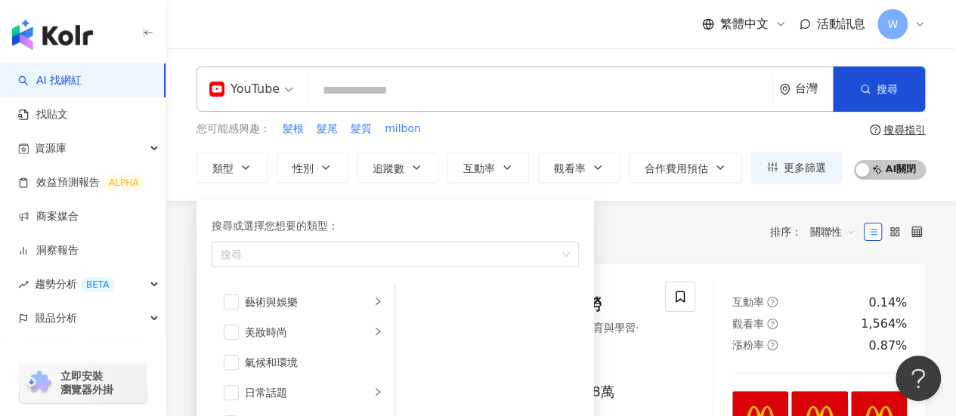
click at [466, 92] on input "search" at bounding box center [540, 90] width 452 height 29
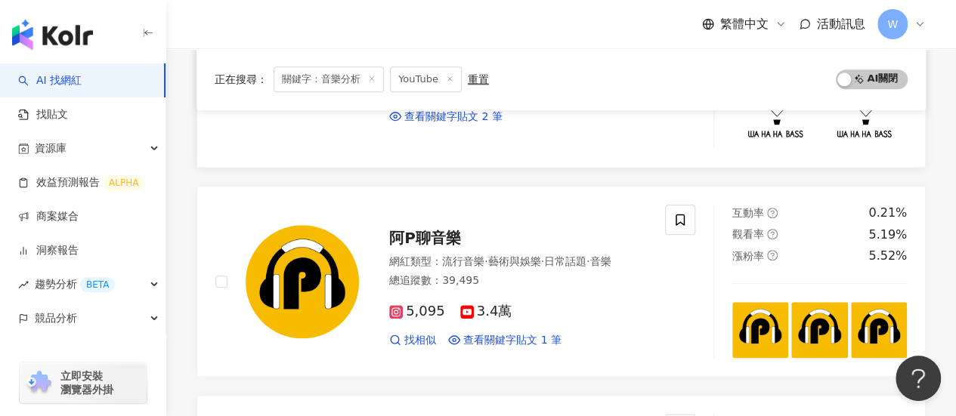
scroll to position [756, 0]
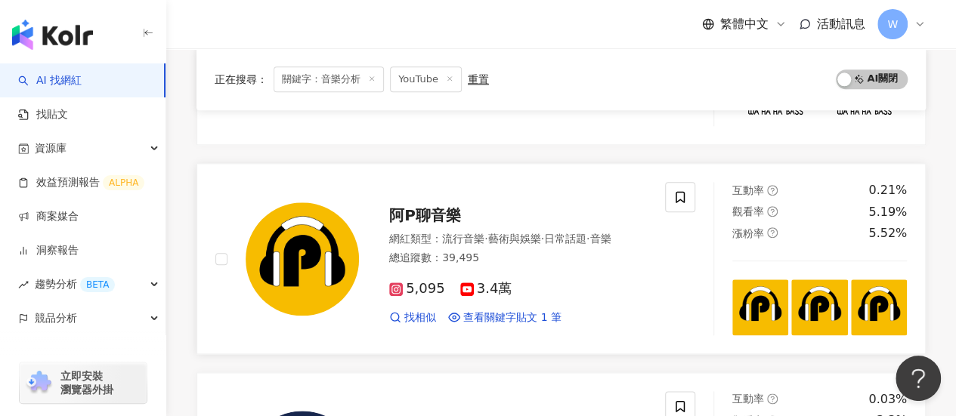
click at [491, 218] on div "阿P聊音樂" at bounding box center [518, 215] width 258 height 21
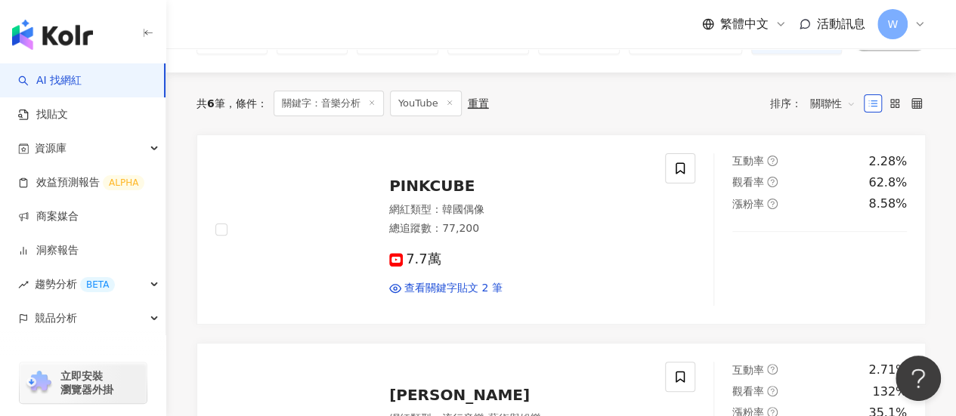
scroll to position [0, 0]
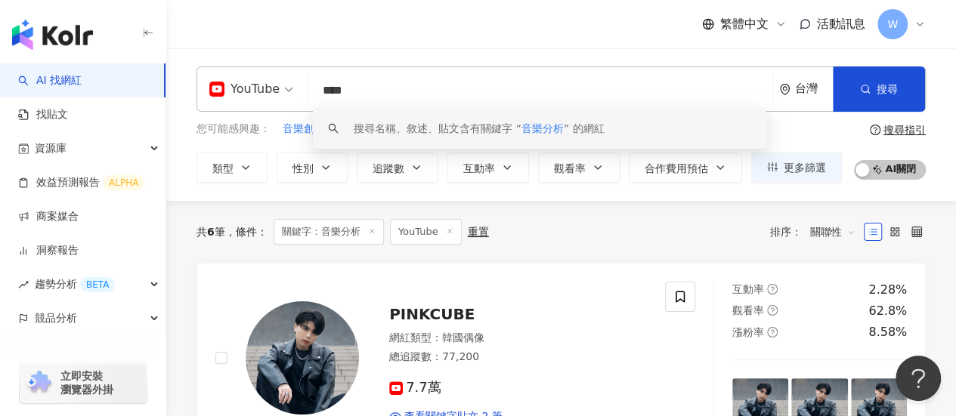
drag, startPoint x: 307, startPoint y: 87, endPoint x: 333, endPoint y: 94, distance: 26.8
click at [333, 94] on input "****" at bounding box center [540, 90] width 452 height 29
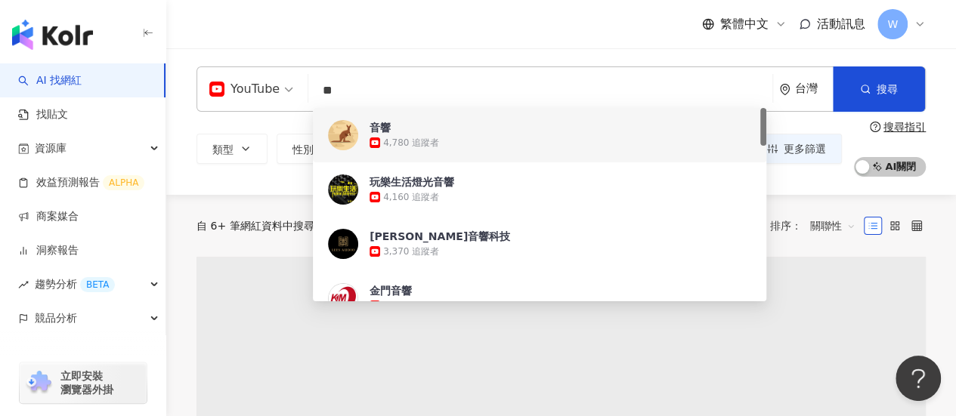
type input "**"
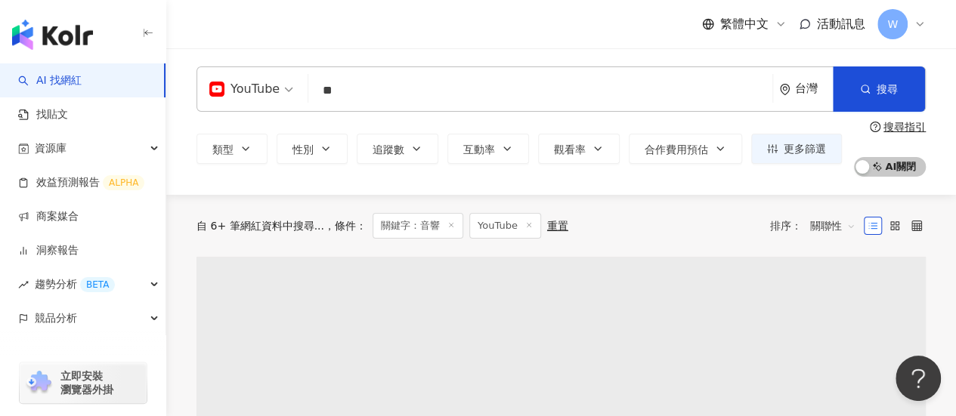
click at [659, 69] on div "YouTube 音響 ** 台灣 搜尋 be41ee0e-97a0-4775-b43a-6b4dbccb6eeb 6d5fa5de-29f7-4b54-946…" at bounding box center [561, 89] width 729 height 45
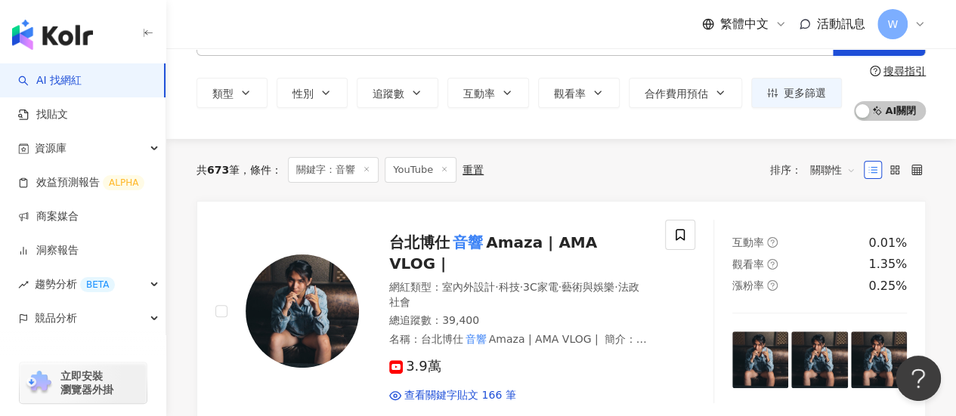
scroll to position [151, 0]
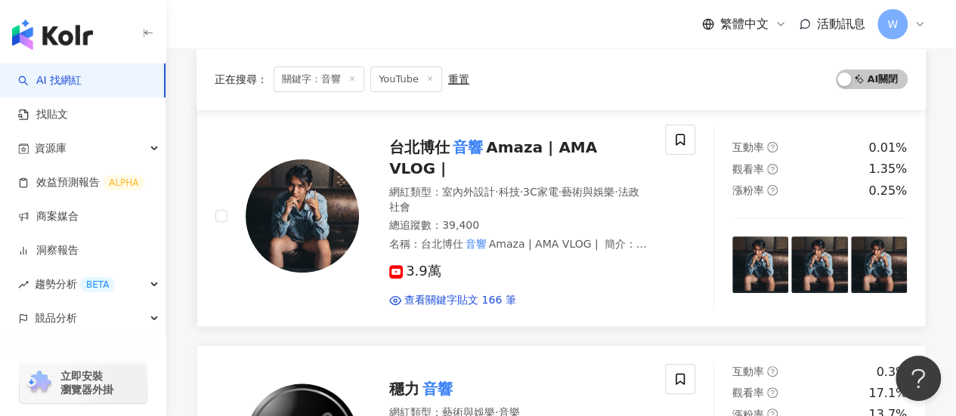
click at [481, 153] on mark "音響" at bounding box center [468, 147] width 36 height 24
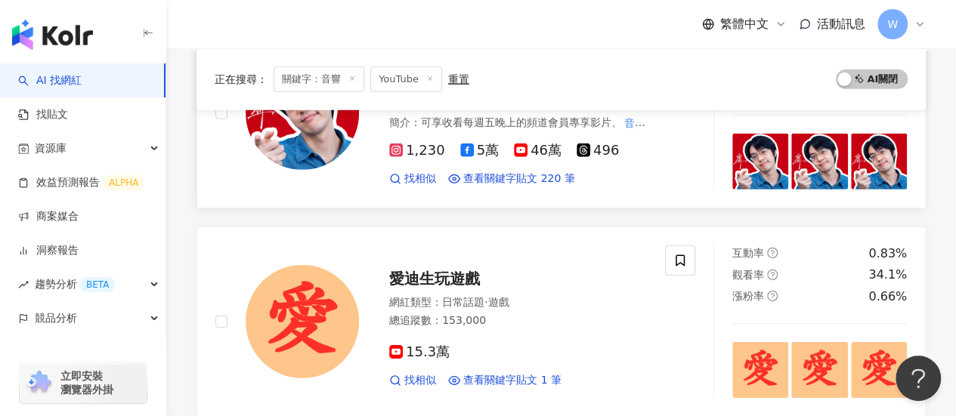
scroll to position [2116, 0]
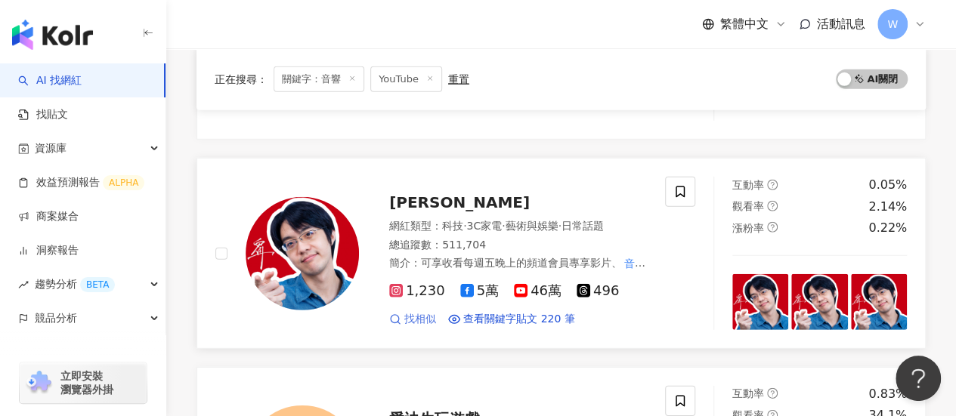
click at [427, 312] on span "找相似" at bounding box center [420, 319] width 32 height 15
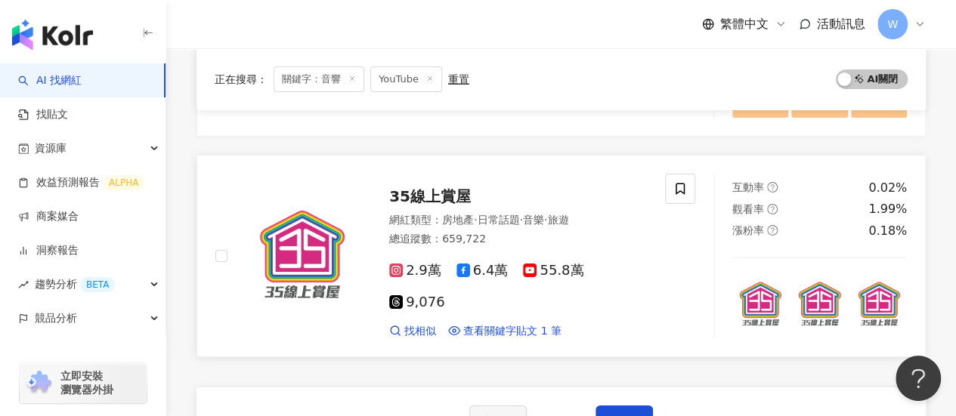
scroll to position [2570, 0]
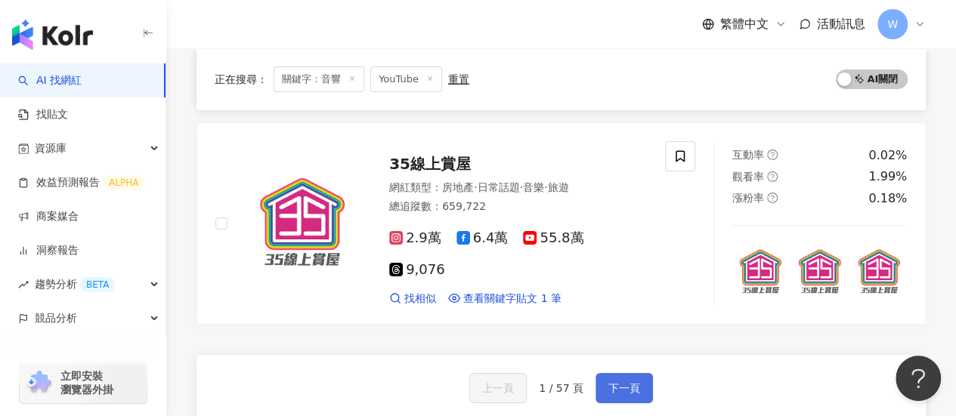
click at [619, 382] on span "下一頁" at bounding box center [624, 388] width 32 height 12
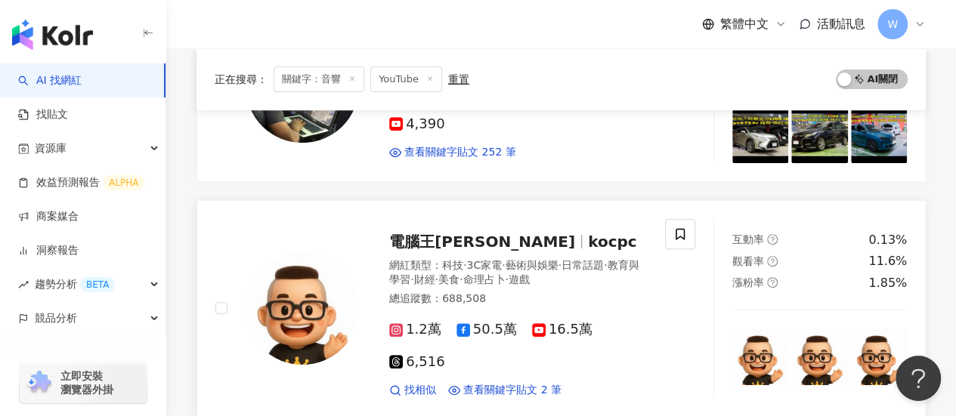
scroll to position [0, 0]
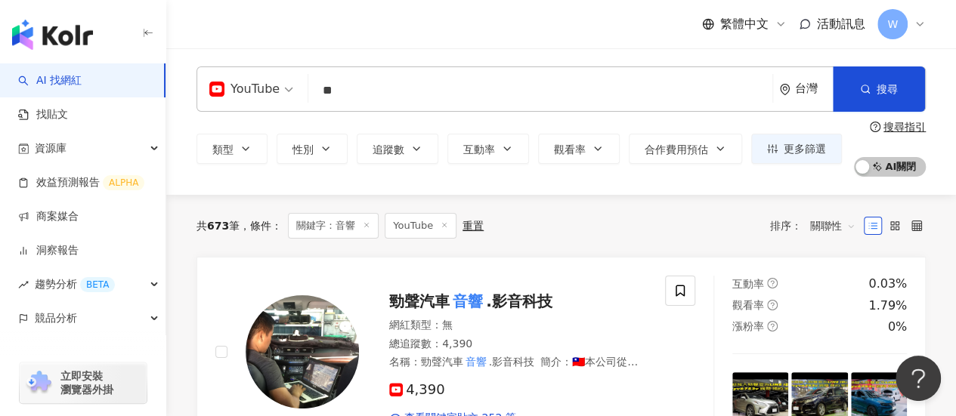
click at [457, 91] on input "**" at bounding box center [540, 90] width 452 height 29
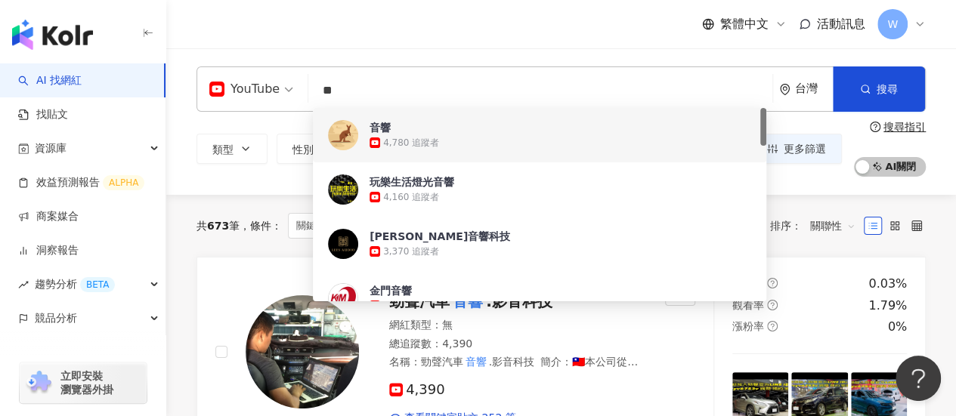
click at [457, 91] on input "**" at bounding box center [540, 90] width 452 height 29
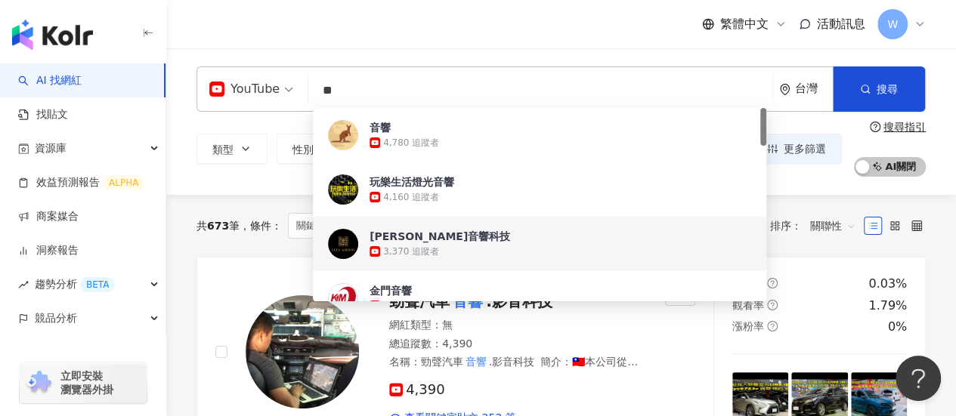
click at [788, 209] on div "共 673 筆 條件 ： 關鍵字：音響 YouTube 重置 排序： 關聯性" at bounding box center [561, 226] width 729 height 62
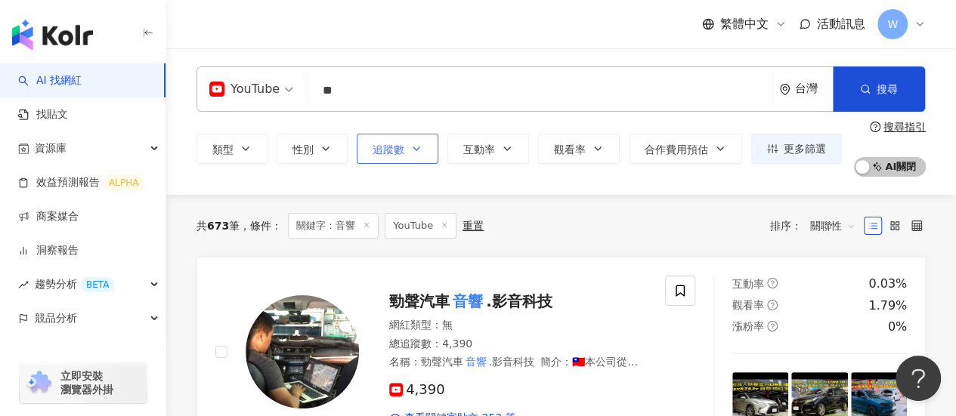
click at [389, 152] on span "追蹤數" at bounding box center [389, 150] width 32 height 12
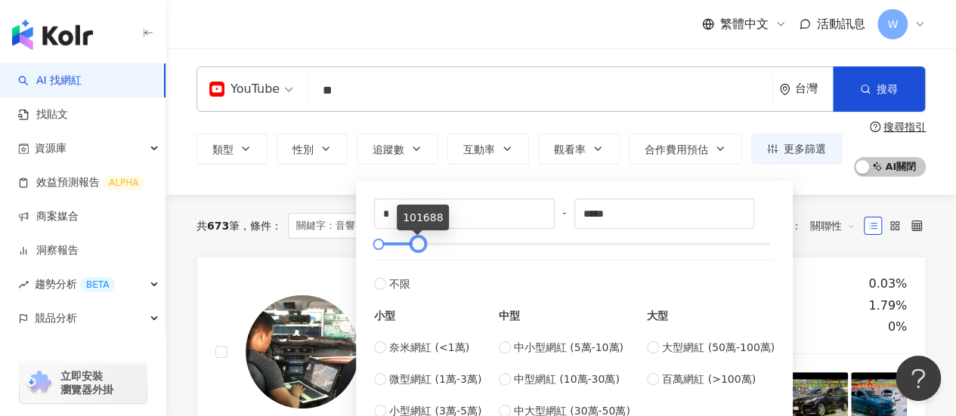
type input "******"
drag, startPoint x: 773, startPoint y: 244, endPoint x: 420, endPoint y: 243, distance: 352.2
click at [420, 243] on div at bounding box center [418, 244] width 8 height 8
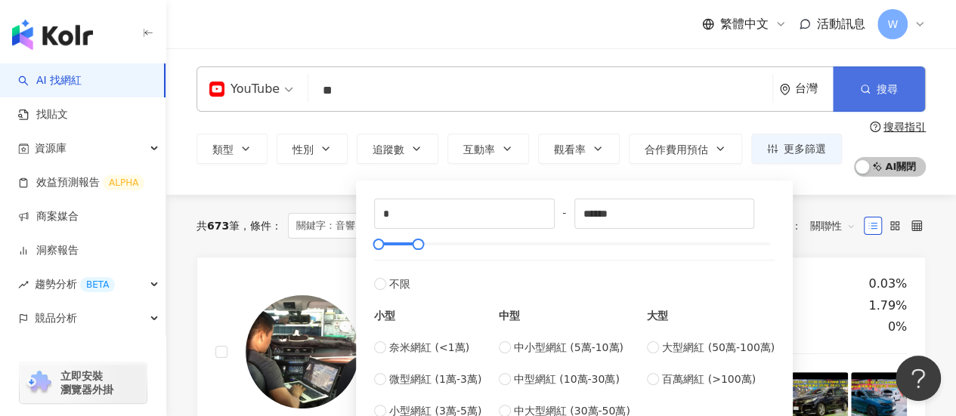
click at [866, 101] on button "搜尋" at bounding box center [879, 89] width 92 height 45
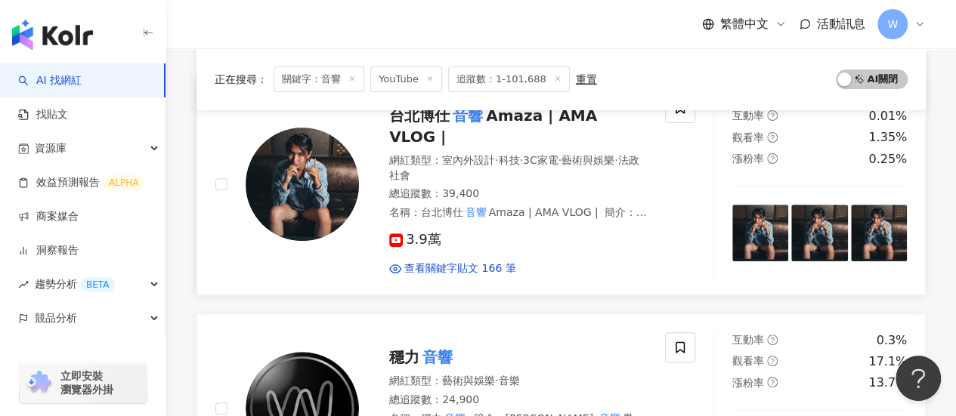
scroll to position [151, 0]
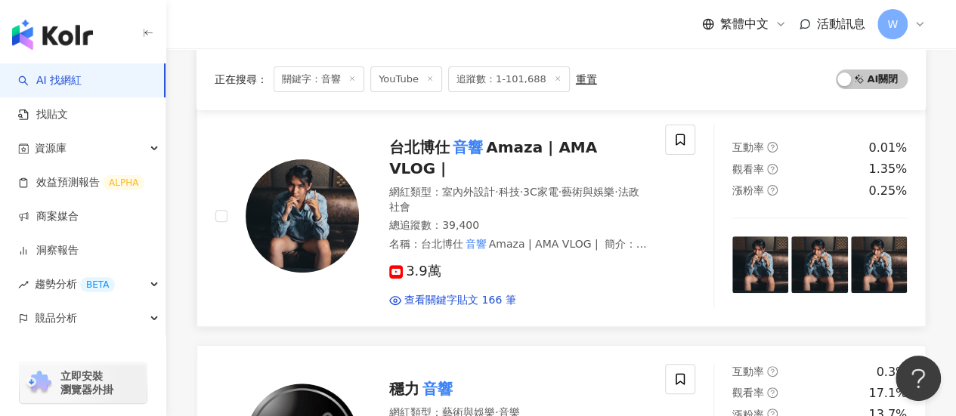
click at [455, 145] on mark "音響" at bounding box center [468, 147] width 36 height 24
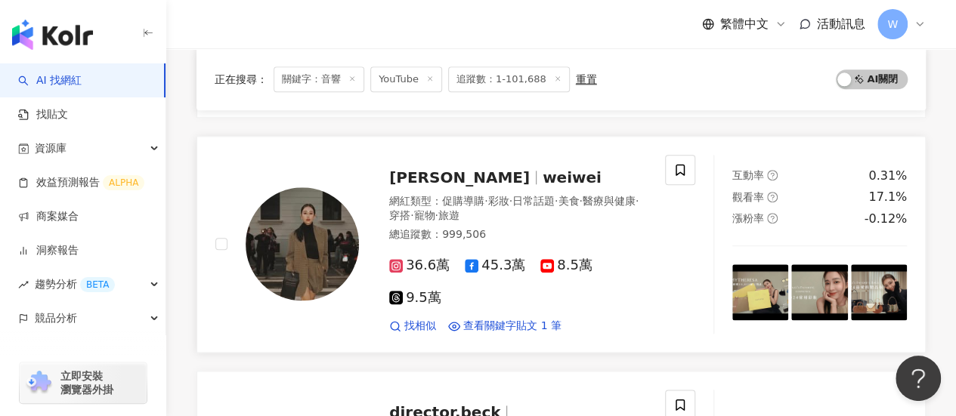
scroll to position [983, 0]
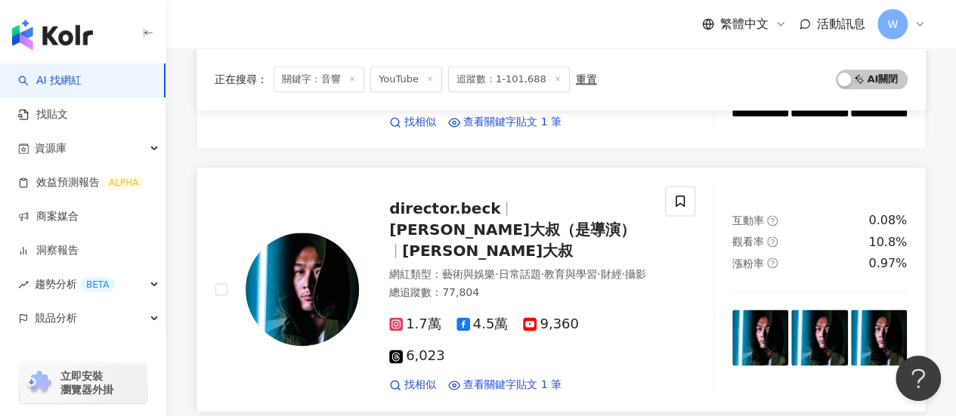
click at [539, 221] on span "貝克大叔（是導演）" at bounding box center [512, 230] width 246 height 18
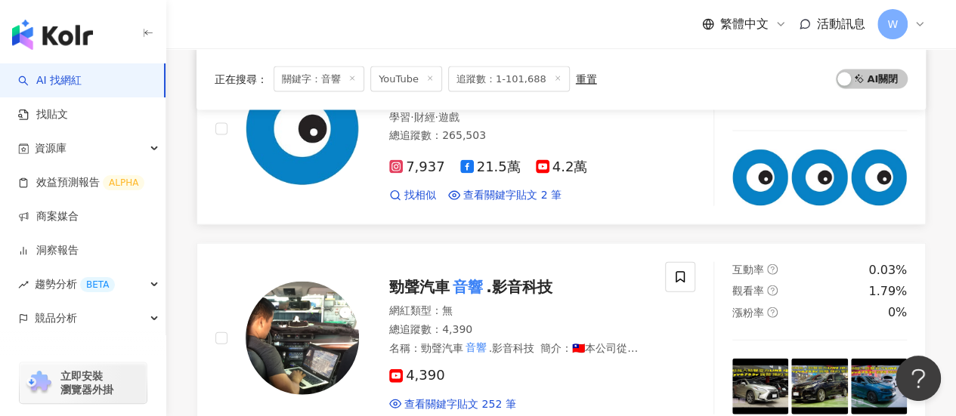
scroll to position [1436, 0]
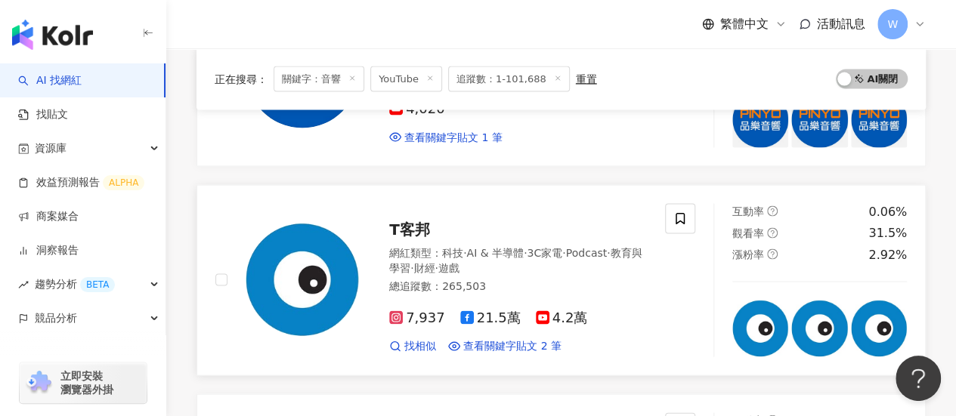
click at [414, 221] on span "T客邦" at bounding box center [409, 230] width 41 height 18
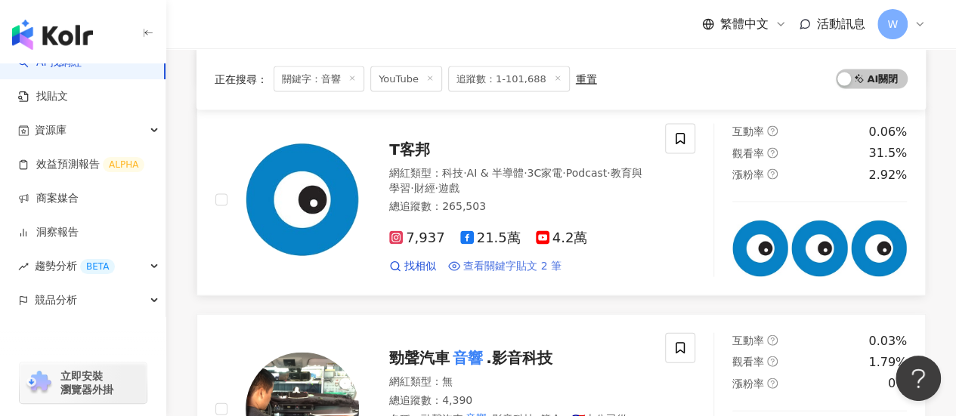
scroll to position [1512, 0]
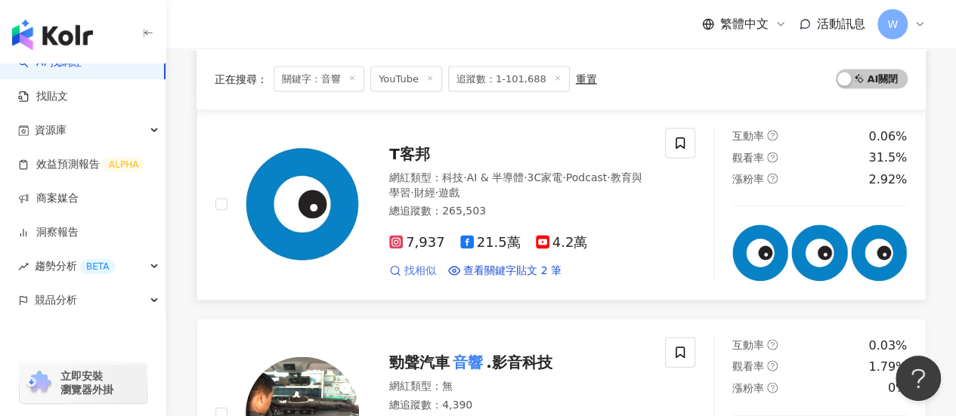
click at [432, 264] on span "找相似" at bounding box center [420, 271] width 32 height 15
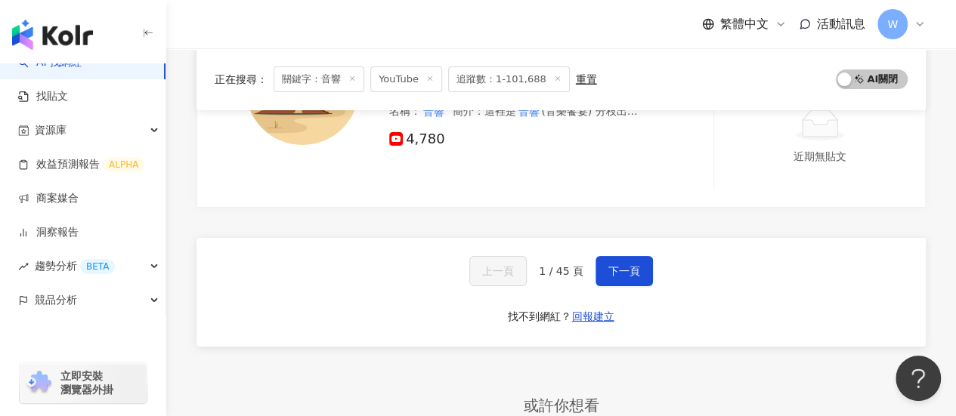
scroll to position [2797, 0]
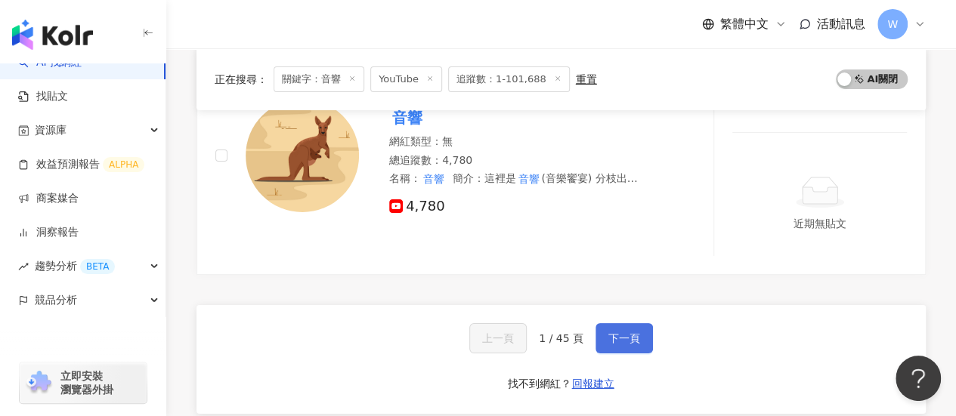
click at [621, 324] on button "下一頁" at bounding box center [624, 339] width 57 height 30
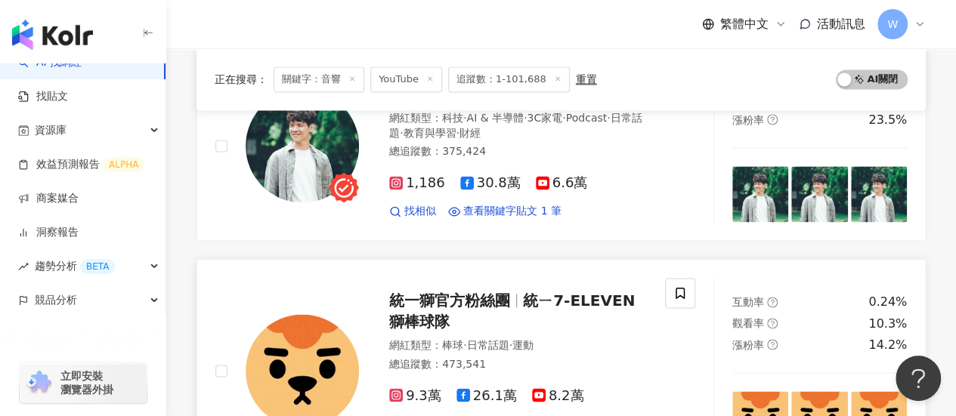
scroll to position [882, 0]
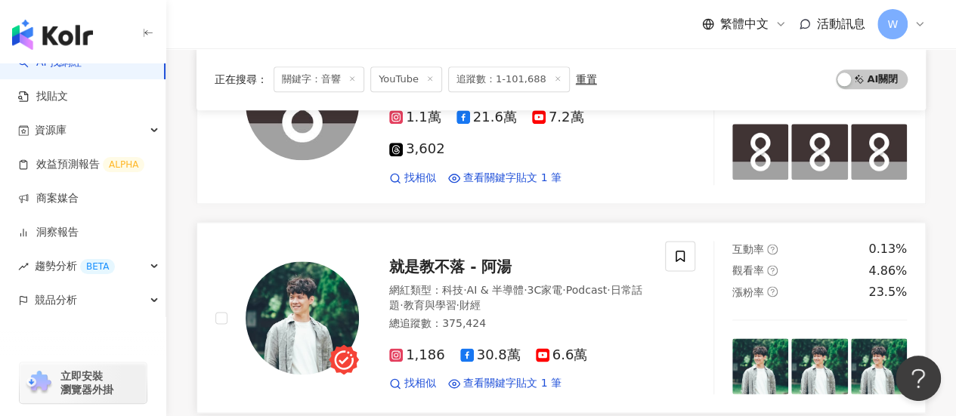
click at [546, 348] on span "6.6萬" at bounding box center [562, 356] width 52 height 16
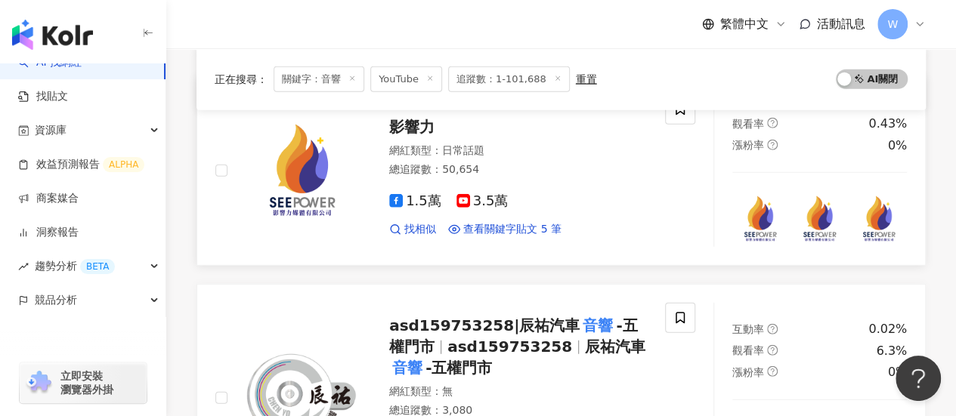
scroll to position [1865, 0]
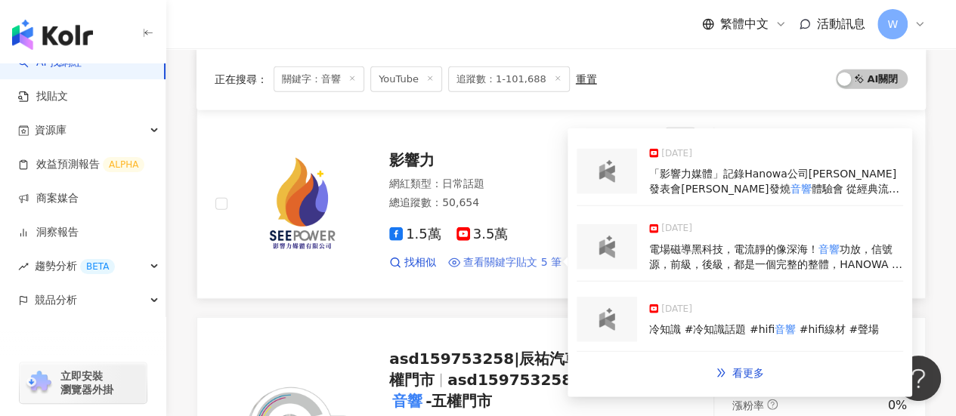
click at [506, 255] on span "查看關鍵字貼文 5 筆" at bounding box center [512, 262] width 98 height 15
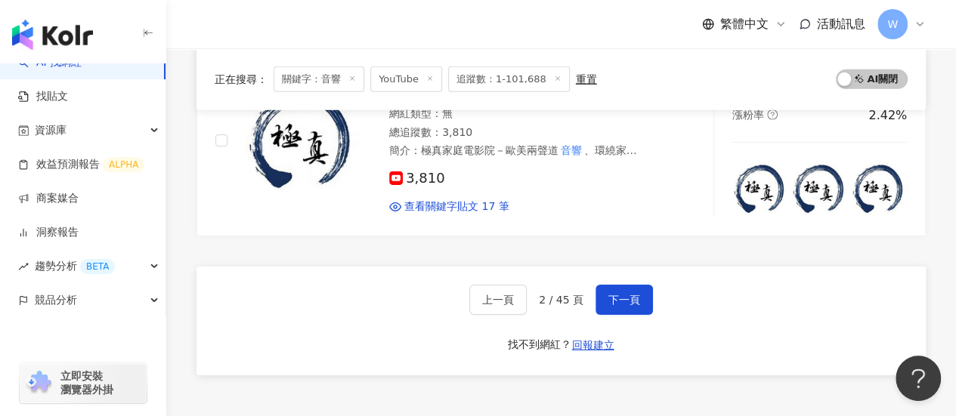
scroll to position [2469, 0]
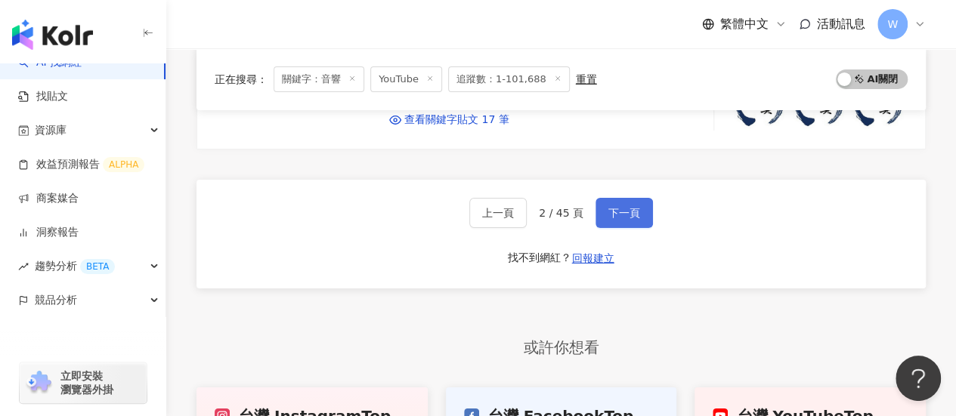
click at [598, 198] on button "下一頁" at bounding box center [624, 213] width 57 height 30
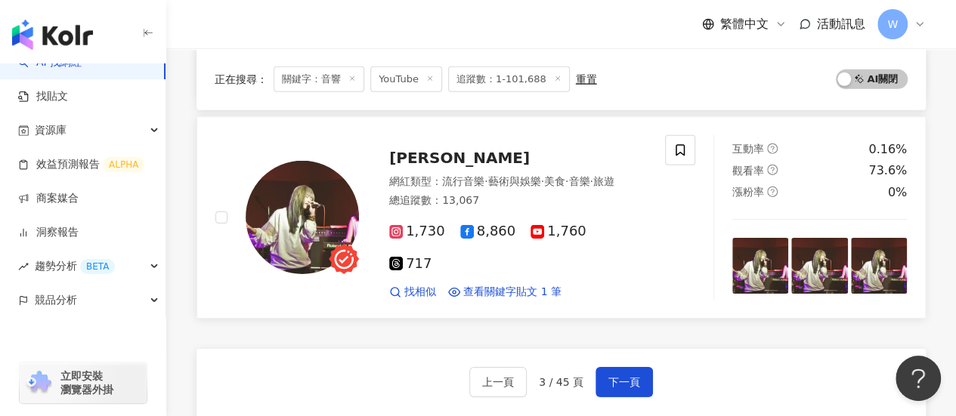
scroll to position [2443, 0]
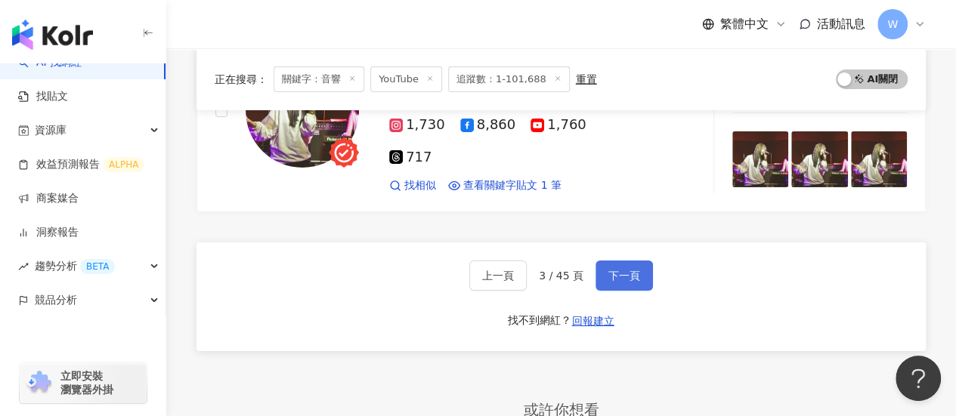
click at [606, 261] on button "下一頁" at bounding box center [624, 276] width 57 height 30
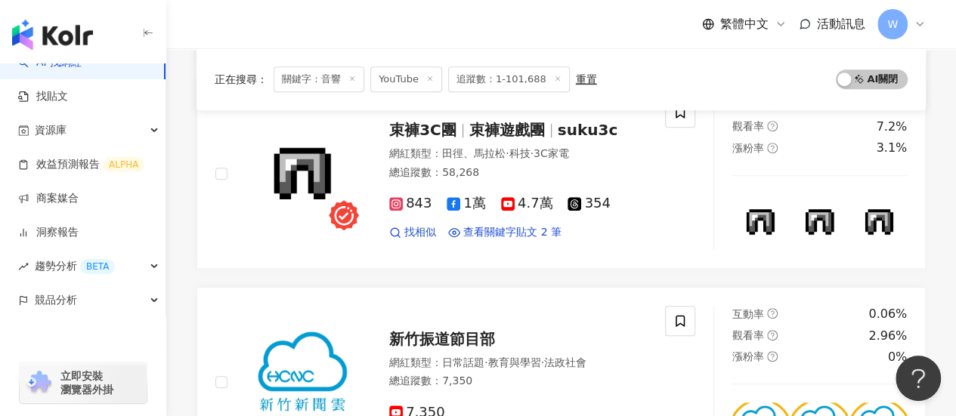
scroll to position [364, 0]
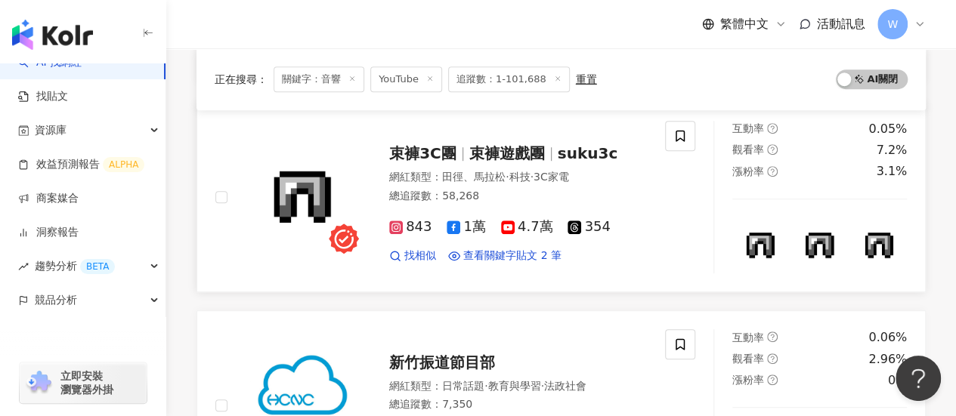
click at [489, 152] on span "束褲遊戲團" at bounding box center [507, 153] width 76 height 18
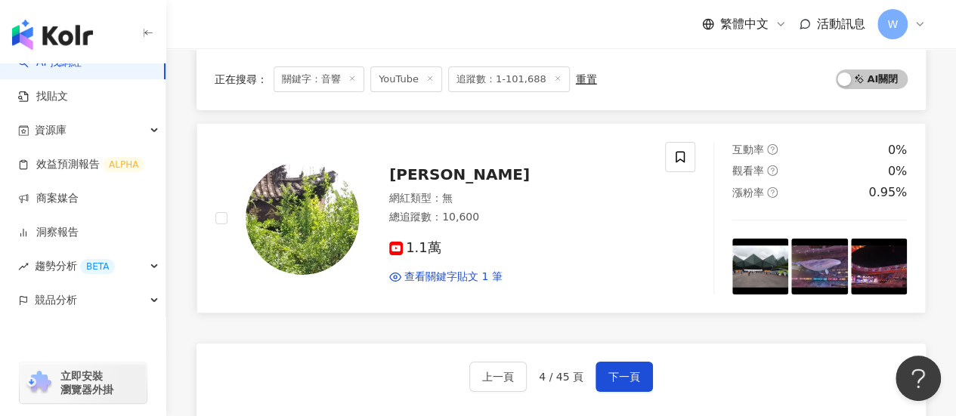
scroll to position [2570, 0]
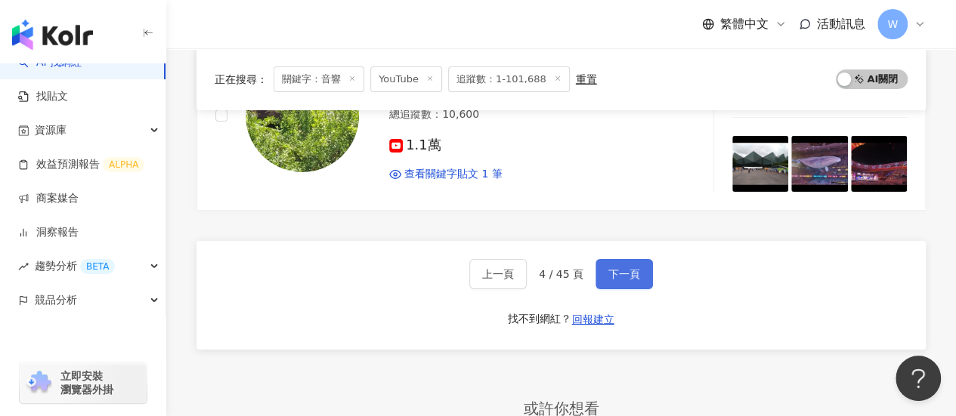
click at [646, 262] on button "下一頁" at bounding box center [624, 274] width 57 height 30
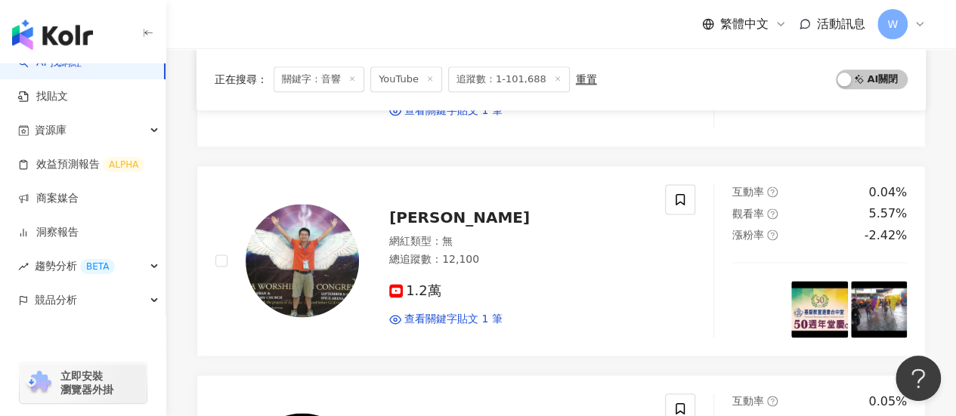
scroll to position [1938, 0]
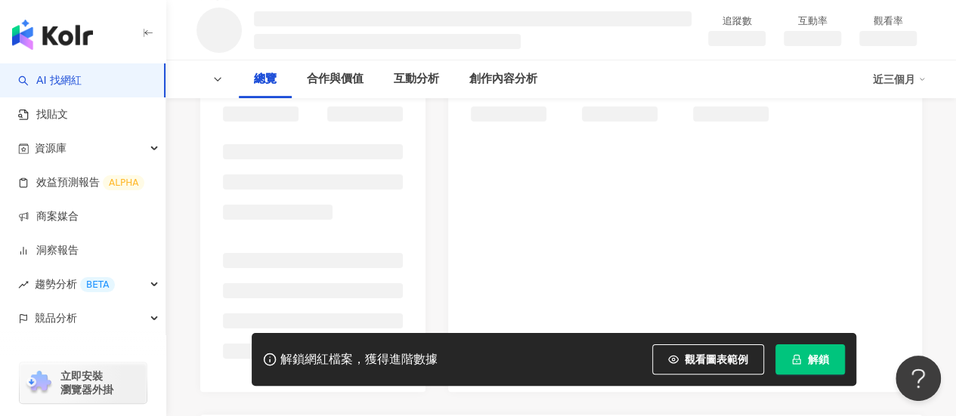
scroll to position [227, 0]
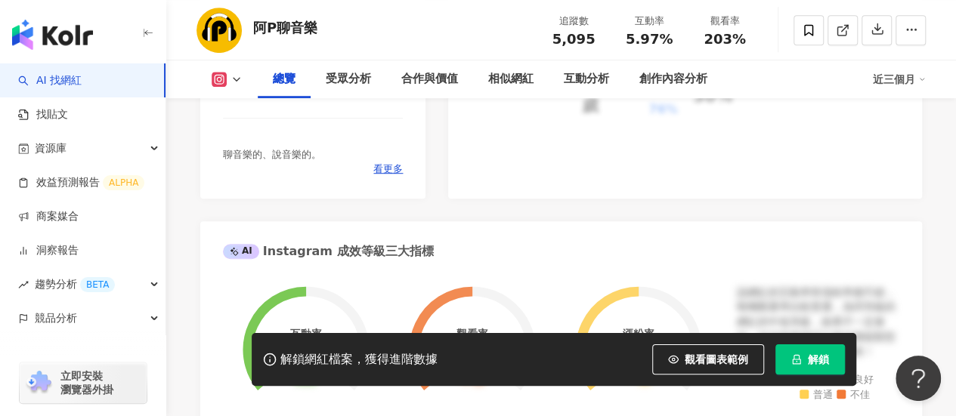
scroll to position [378, 0]
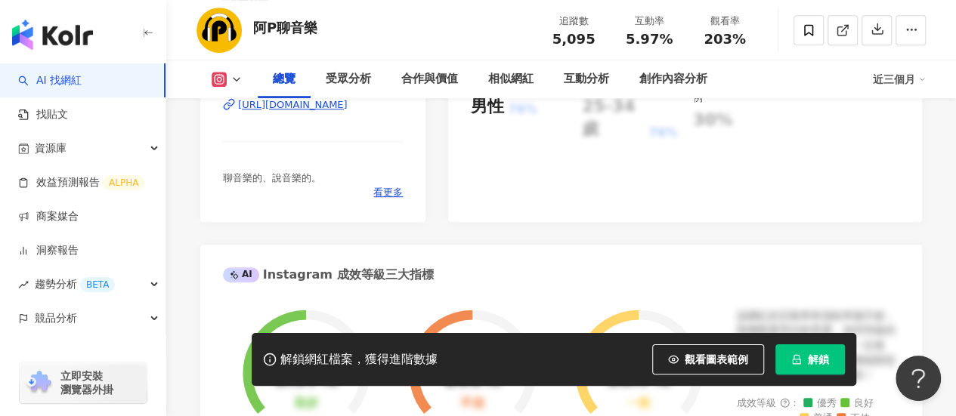
click at [348, 112] on div "[URL][DOMAIN_NAME]" at bounding box center [293, 105] width 110 height 14
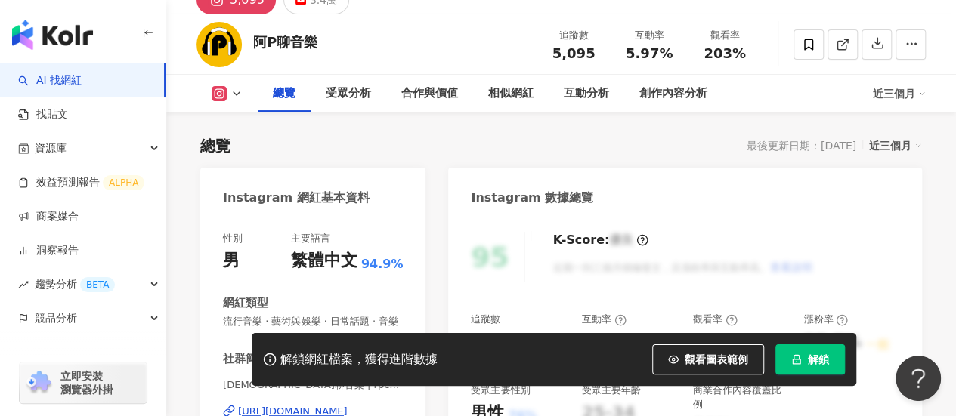
scroll to position [0, 0]
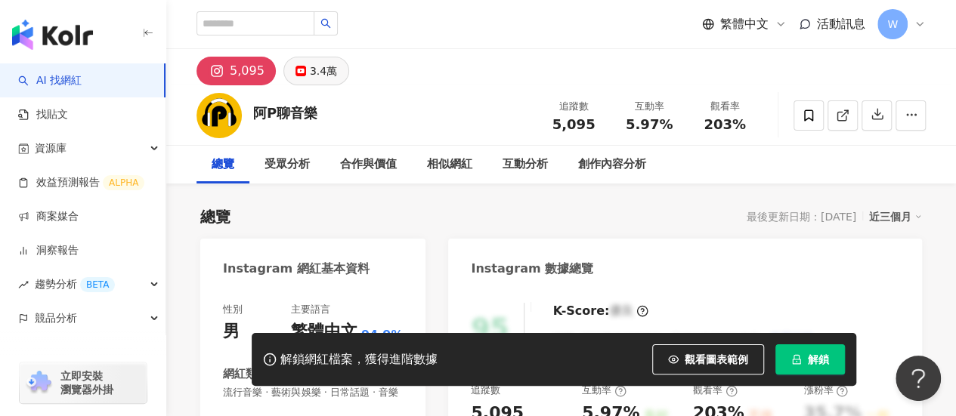
click at [316, 67] on div "3.4萬" at bounding box center [323, 70] width 27 height 21
click at [310, 68] on div "3.4萬" at bounding box center [323, 70] width 27 height 21
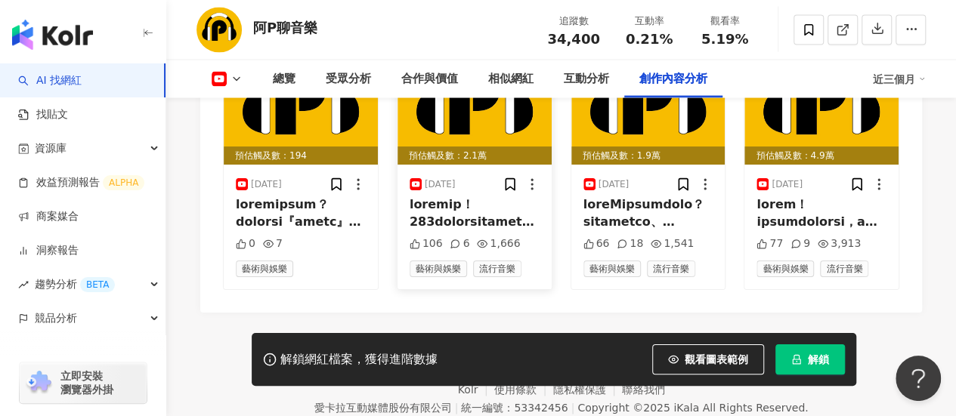
scroll to position [4386, 0]
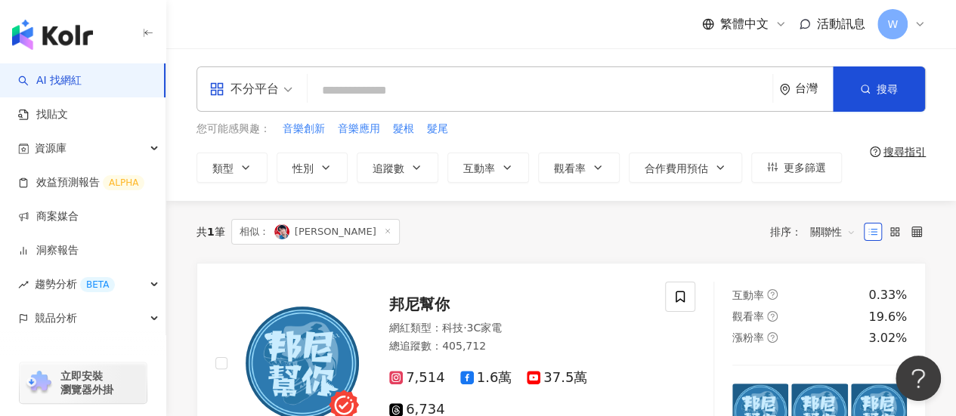
click at [612, 90] on input "search" at bounding box center [540, 90] width 453 height 29
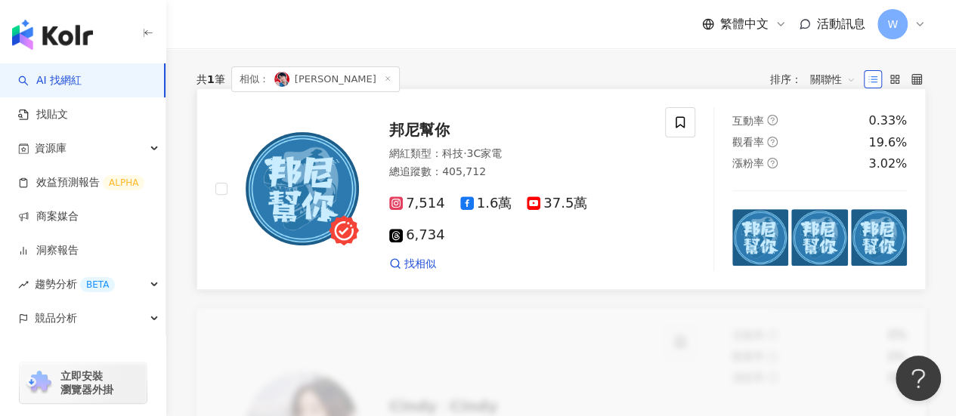
scroll to position [151, 0]
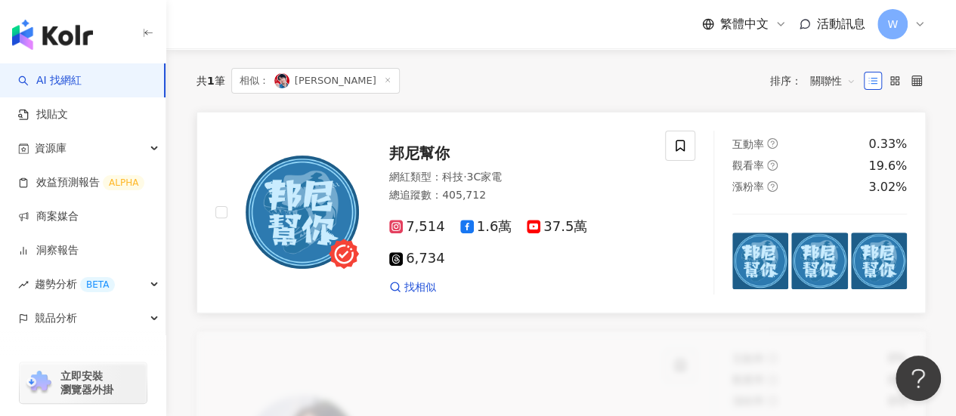
click at [491, 179] on span "3C家電" at bounding box center [484, 177] width 36 height 12
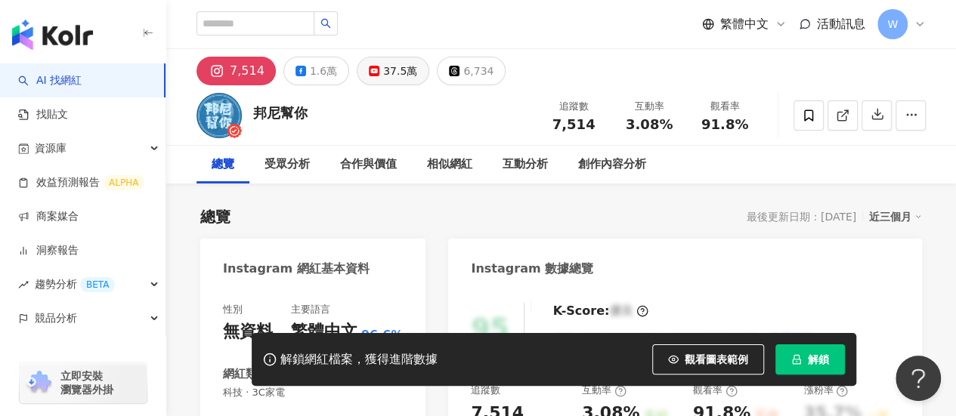
click at [383, 70] on div "37.5萬" at bounding box center [400, 70] width 34 height 21
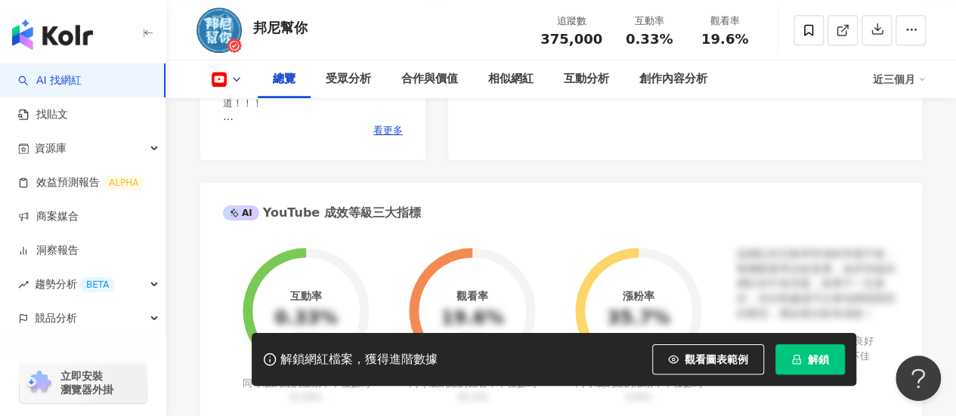
scroll to position [605, 0]
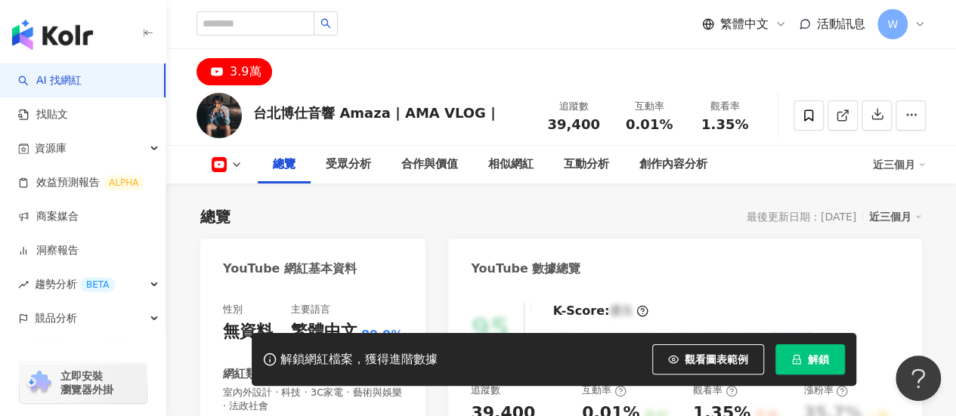
scroll to position [227, 0]
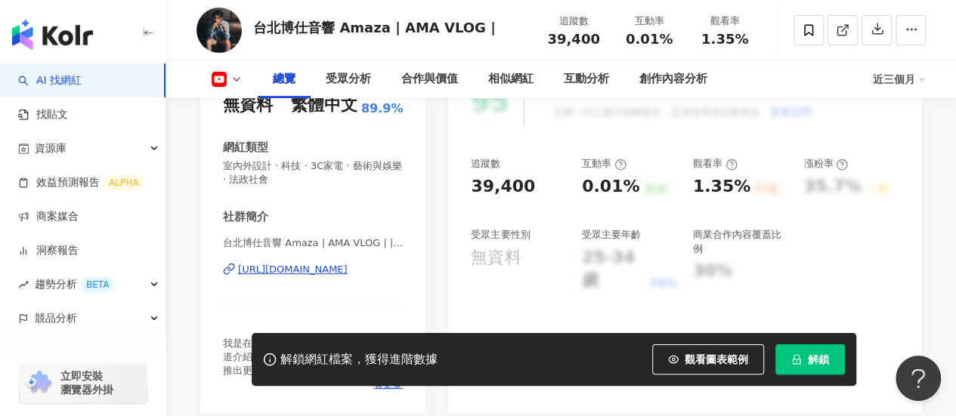
click at [348, 273] on div "https://www.youtube.com/channel/UCZV7pjN99J-rmJ7asFgWW9Q" at bounding box center [293, 270] width 110 height 14
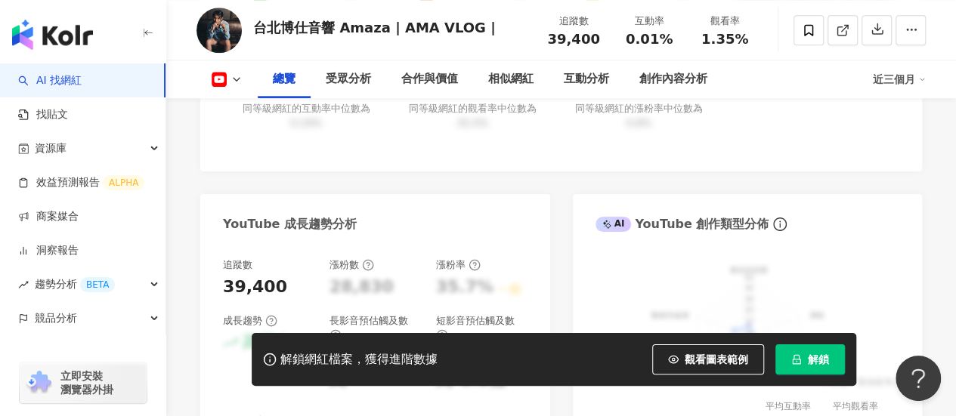
scroll to position [907, 0]
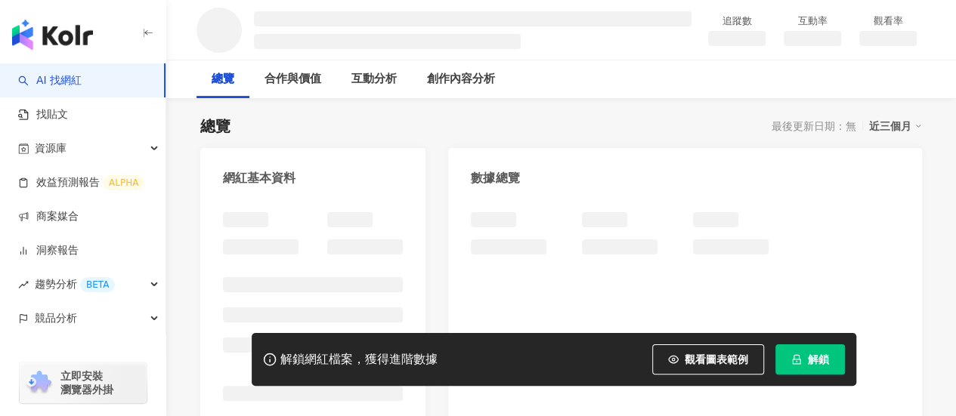
scroll to position [151, 0]
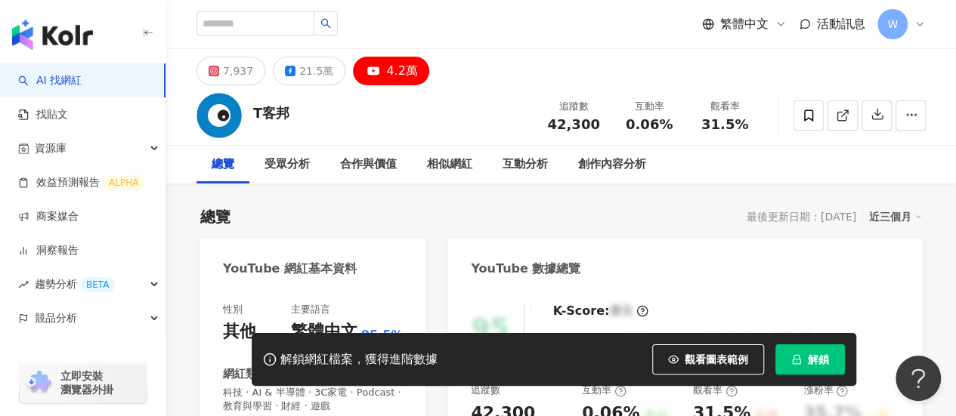
scroll to position [298, 0]
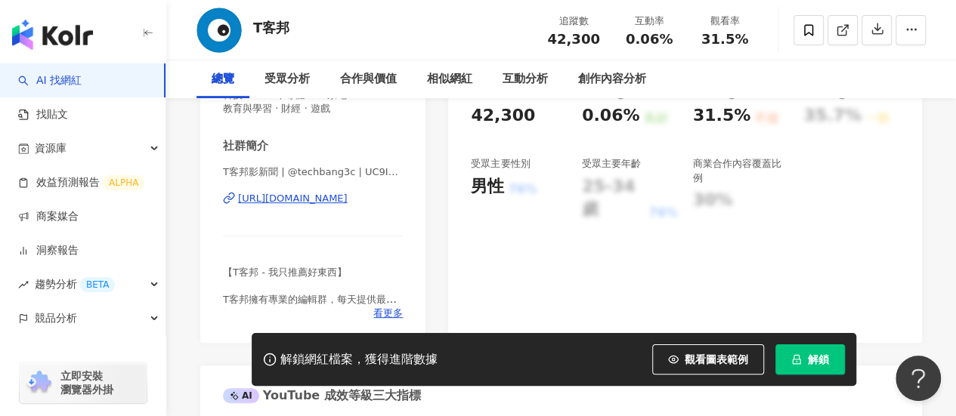
click at [348, 192] on div "[URL][DOMAIN_NAME]" at bounding box center [293, 199] width 110 height 14
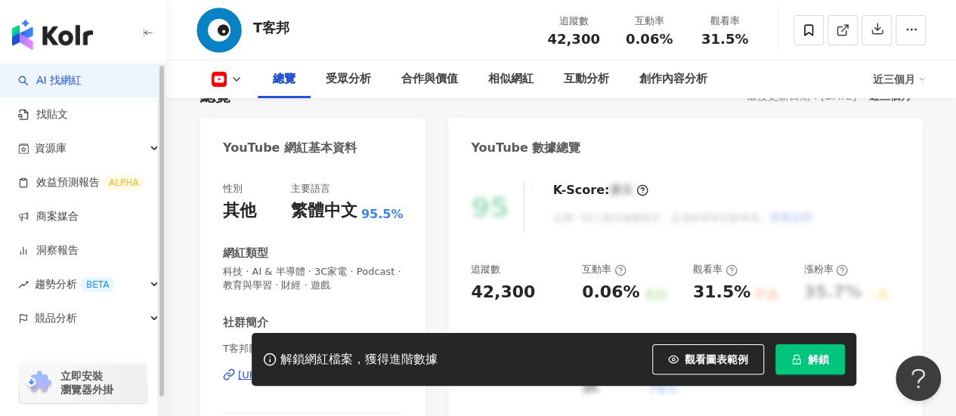
scroll to position [76, 0]
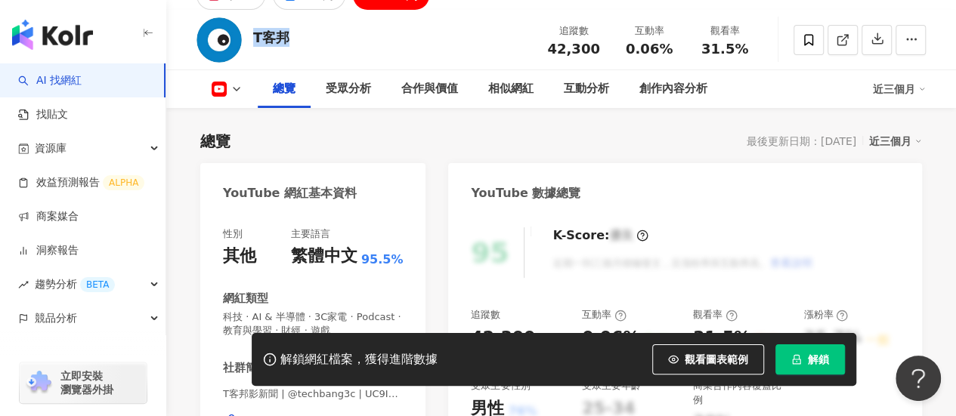
drag, startPoint x: 285, startPoint y: 37, endPoint x: 254, endPoint y: 37, distance: 31.0
click at [254, 37] on div "T客邦 追蹤數 42,300 互動率 0.06% 觀看率 31.5%" at bounding box center [561, 40] width 790 height 60
copy div "T客邦"
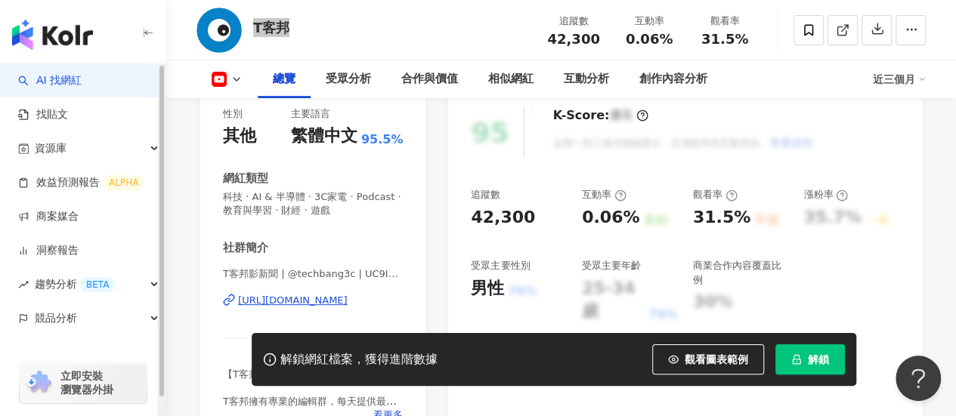
scroll to position [227, 0]
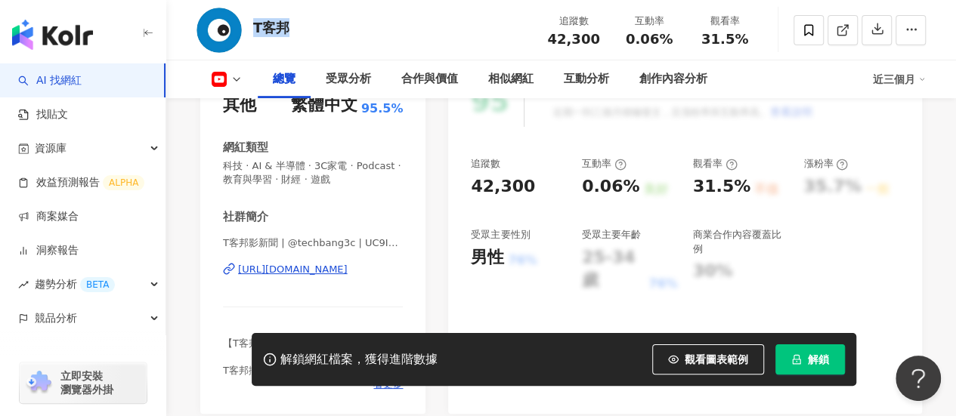
click at [348, 272] on div "https://www.youtube.com/channel/UC9IyDJ6vlG50iYjXGQpwwOQ" at bounding box center [293, 270] width 110 height 14
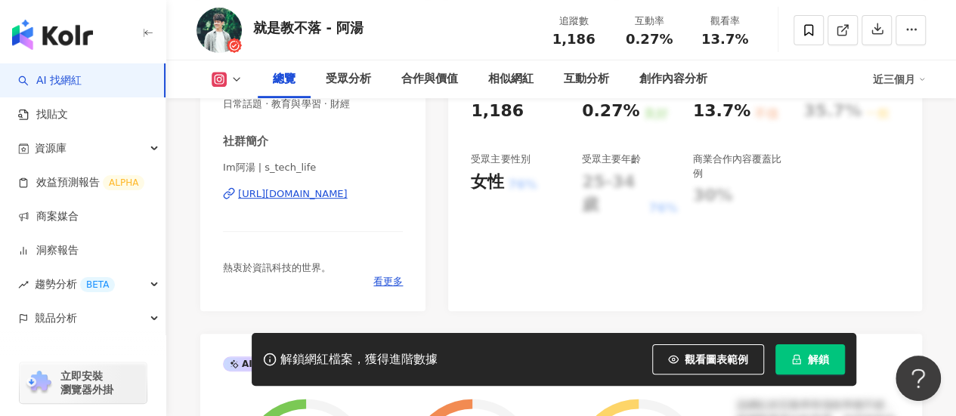
click at [348, 195] on div "https://www.instagram.com/s_tech_life/" at bounding box center [293, 194] width 110 height 14
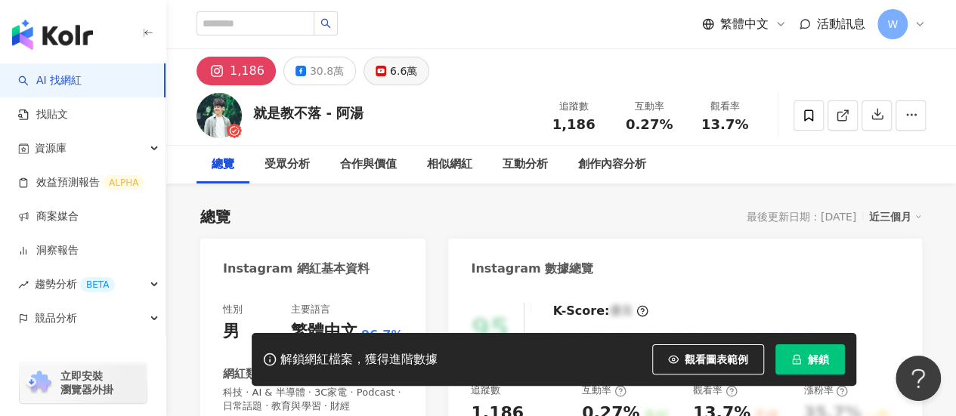
click at [388, 82] on button "6.6萬" at bounding box center [397, 71] width 66 height 29
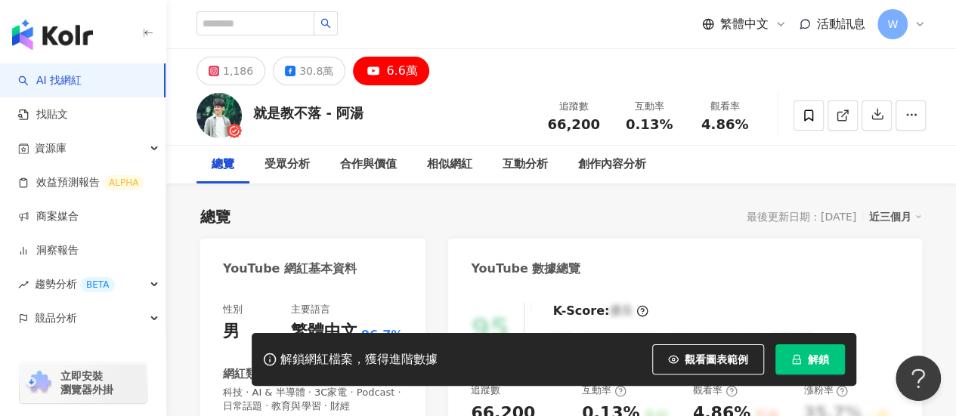
click at [400, 72] on div "6.6萬" at bounding box center [401, 70] width 31 height 21
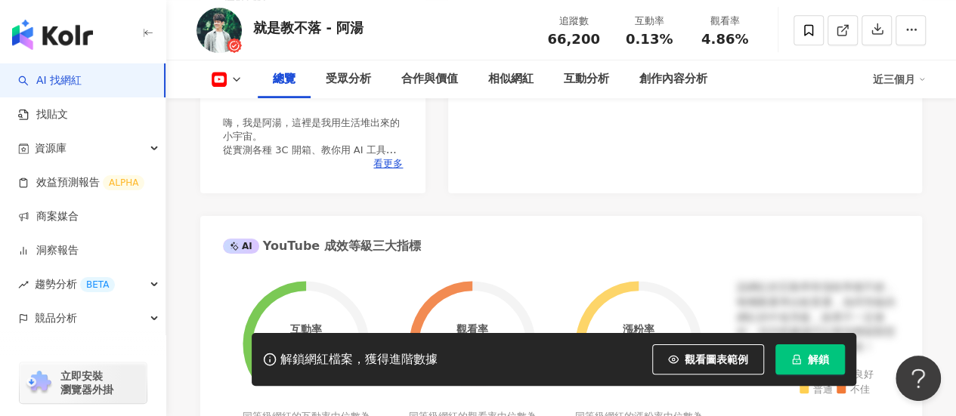
scroll to position [529, 0]
